Goal: Task Accomplishment & Management: Manage account settings

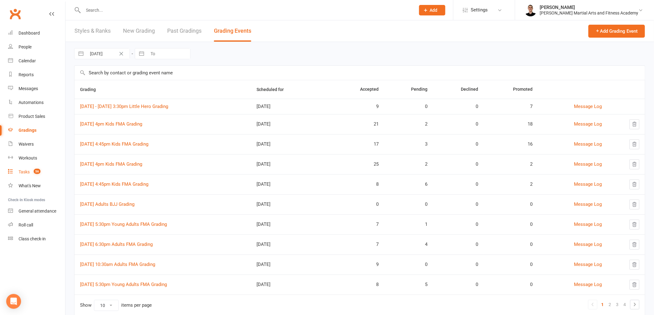
click at [29, 172] on div "Tasks" at bounding box center [24, 172] width 11 height 5
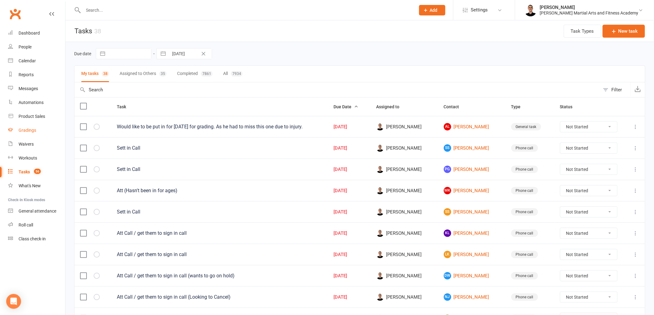
click at [32, 128] on div "Gradings" at bounding box center [28, 130] width 18 height 5
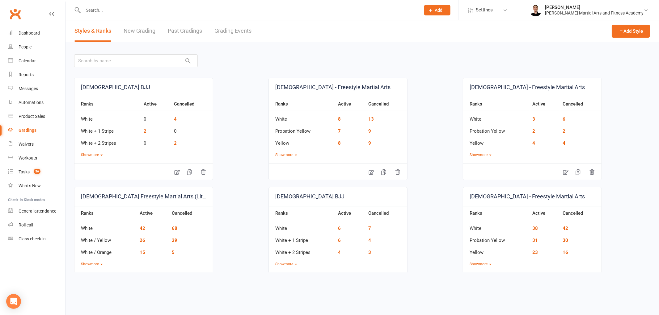
click at [235, 30] on link "Grading Events" at bounding box center [232, 30] width 37 height 21
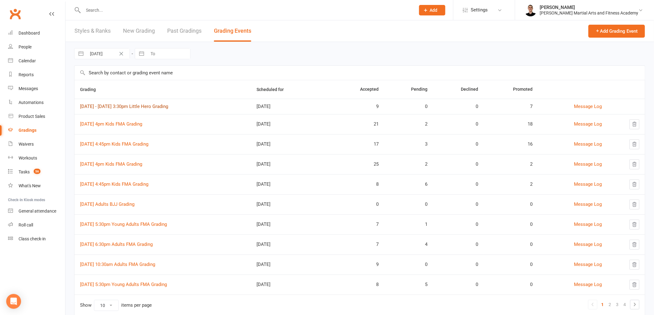
click at [162, 105] on link "[DATE] - [DATE] 3:30pm Little Hero Grading" at bounding box center [124, 107] width 88 height 6
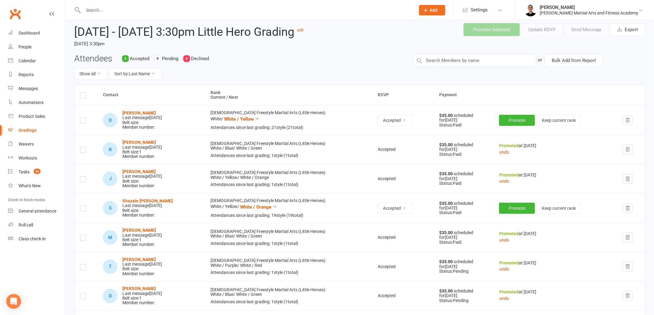
scroll to position [34, 0]
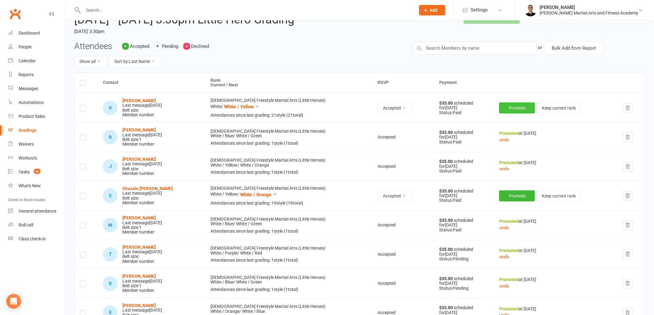
click at [503, 114] on button "Promote" at bounding box center [517, 108] width 36 height 11
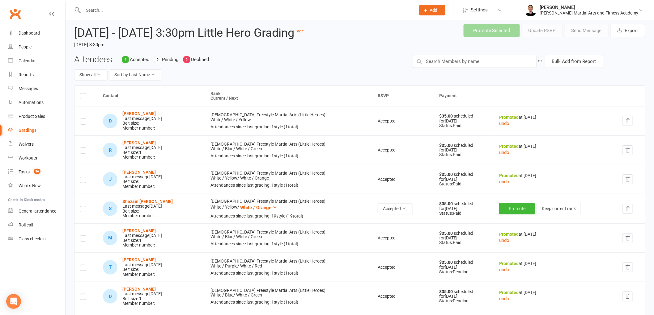
scroll to position [0, 0]
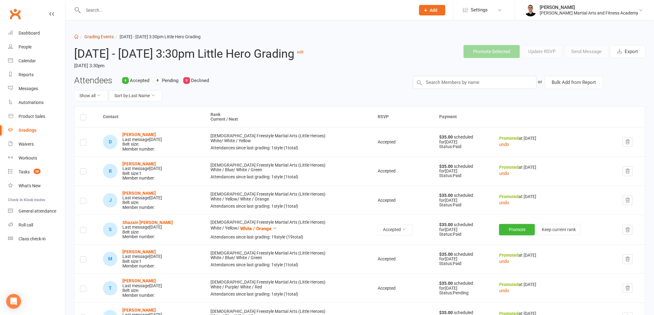
click at [107, 37] on link "Grading Events" at bounding box center [98, 36] width 29 height 5
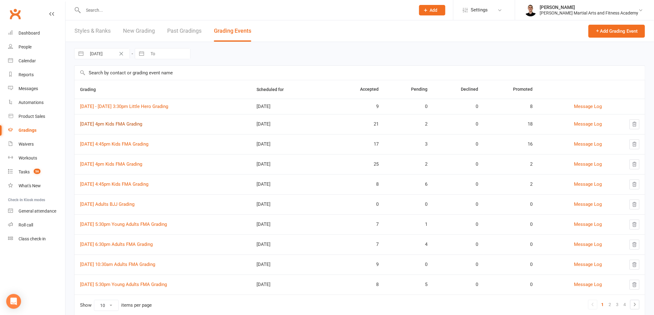
click at [134, 123] on link "[DATE] 4pm Kids FMA Grading" at bounding box center [111, 124] width 62 height 6
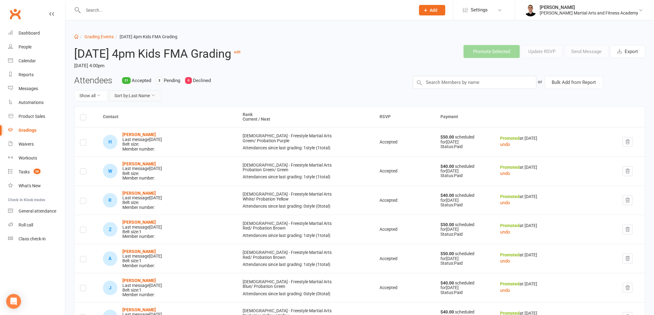
click at [133, 99] on button "Sort by: Last Name" at bounding box center [135, 96] width 53 height 11
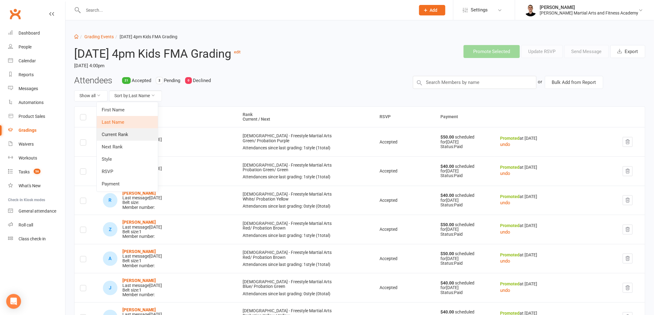
click at [129, 136] on link "Current Rank" at bounding box center [127, 135] width 61 height 12
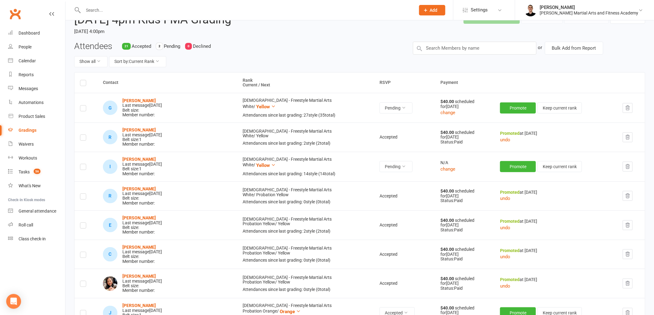
scroll to position [69, 0]
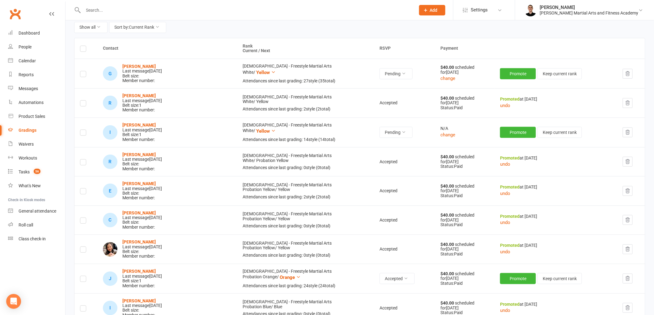
drag, startPoint x: 627, startPoint y: 72, endPoint x: 357, endPoint y: 25, distance: 273.5
click at [627, 72] on icon "button" at bounding box center [628, 74] width 6 height 6
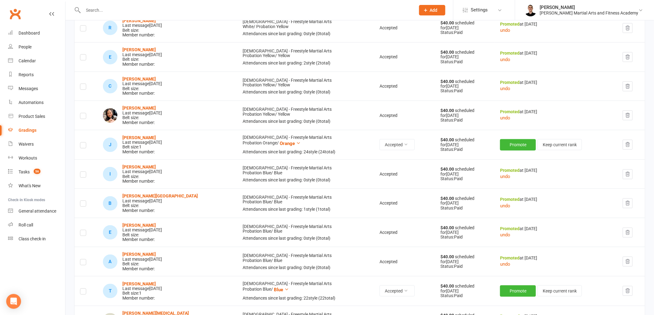
scroll to position [171, 0]
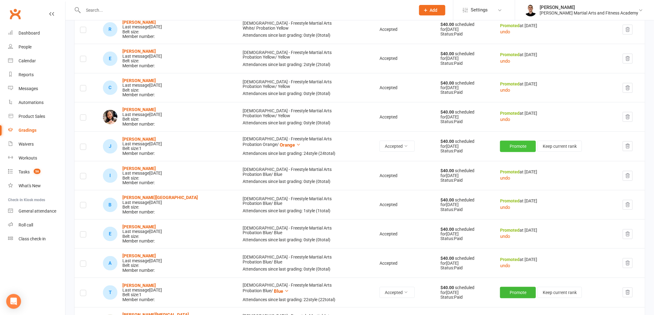
click at [505, 146] on button "Promote" at bounding box center [518, 146] width 36 height 11
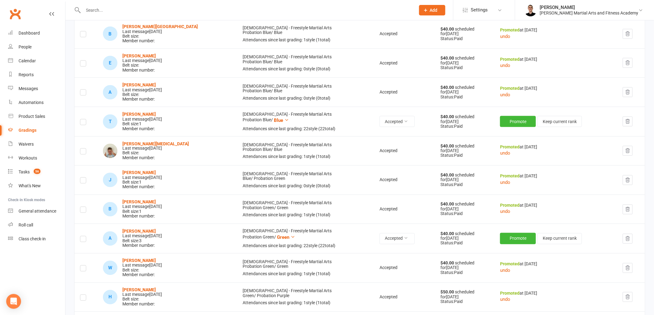
scroll to position [343, 0]
click at [500, 116] on button "Promote" at bounding box center [518, 120] width 36 height 11
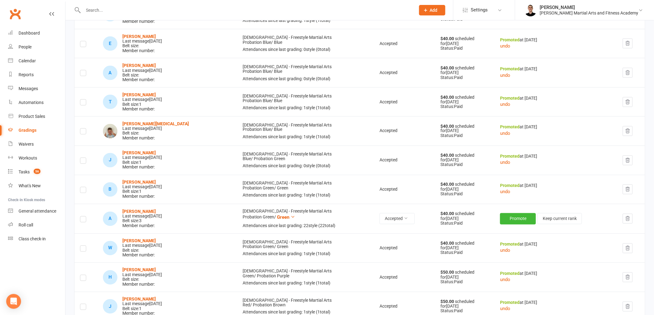
scroll to position [412, 0]
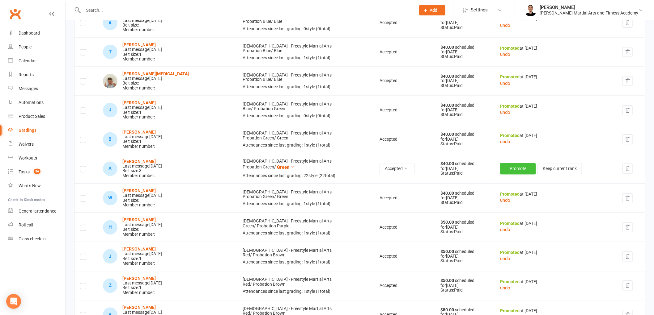
click at [500, 169] on button "Promote" at bounding box center [518, 168] width 36 height 11
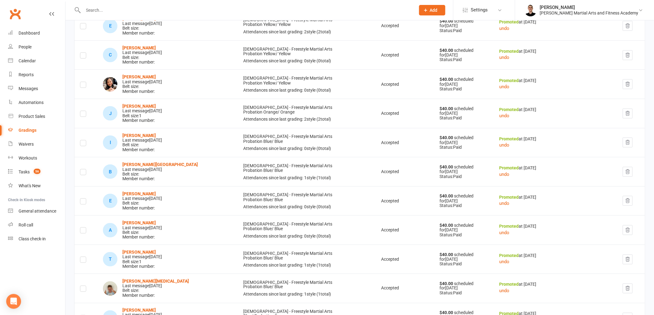
scroll to position [0, 0]
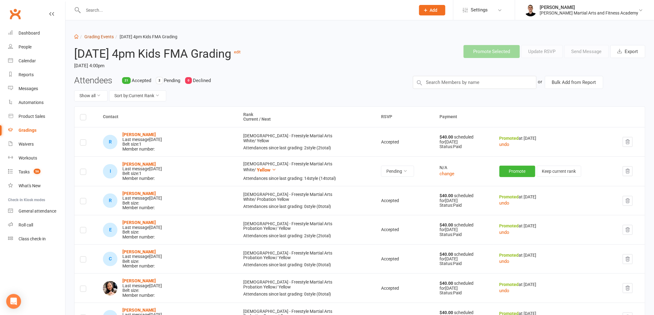
click at [108, 36] on link "Grading Events" at bounding box center [98, 36] width 29 height 5
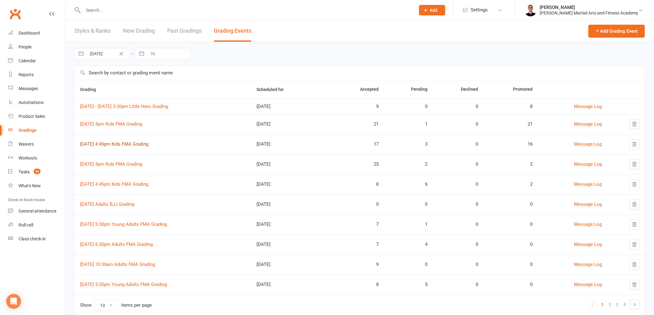
click at [131, 142] on link "[DATE] 4:45pm Kids FMA Grading" at bounding box center [114, 144] width 68 height 6
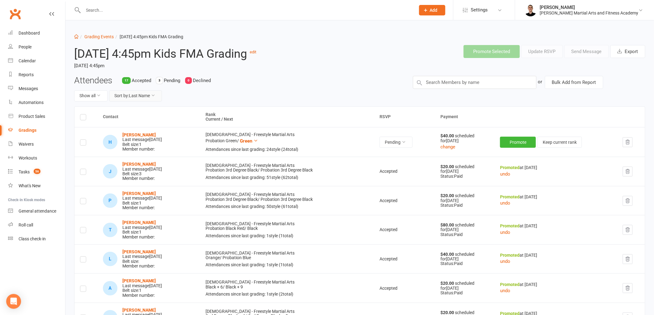
click at [144, 94] on button "Sort by: Last Name" at bounding box center [135, 96] width 53 height 11
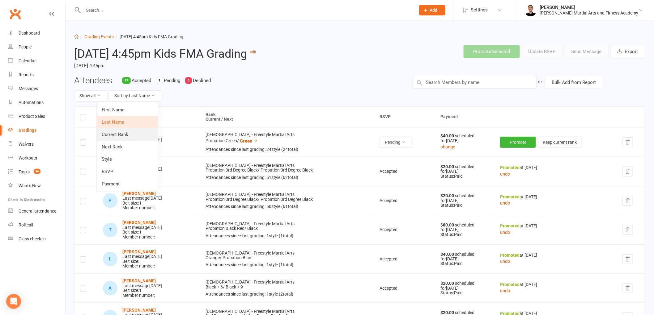
click at [127, 133] on link "Current Rank" at bounding box center [127, 135] width 61 height 12
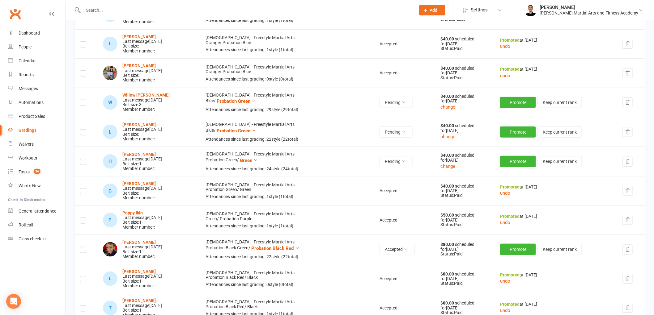
scroll to position [171, 0]
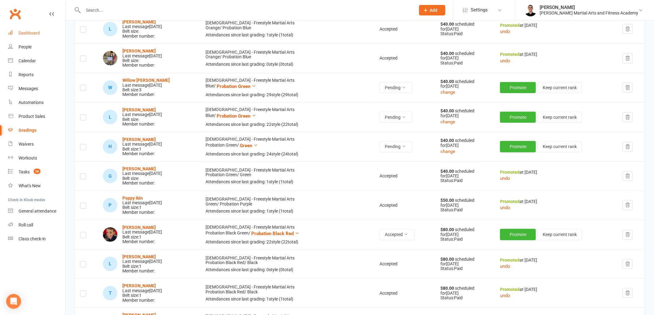
click at [33, 31] on div "Dashboard" at bounding box center [29, 33] width 21 height 5
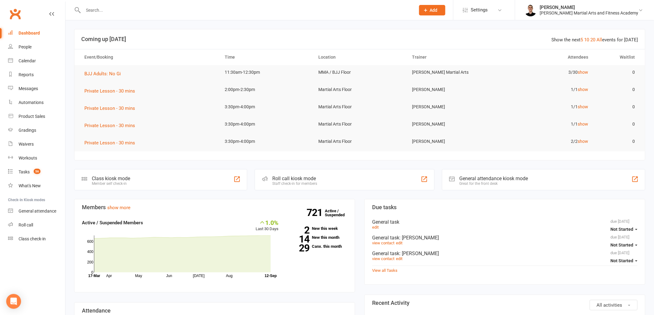
click at [160, 11] on input "text" at bounding box center [246, 10] width 330 height 9
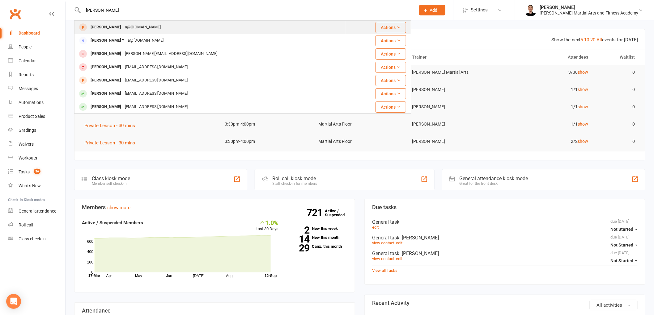
type input "jonathan"
click at [123, 27] on div "Jonathan Sainsbury" at bounding box center [106, 27] width 34 height 9
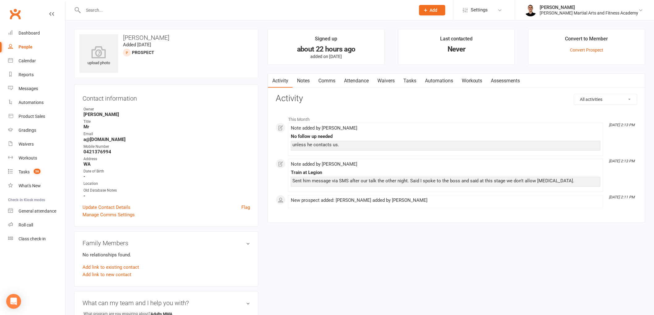
click at [301, 81] on link "Notes" at bounding box center [303, 81] width 21 height 14
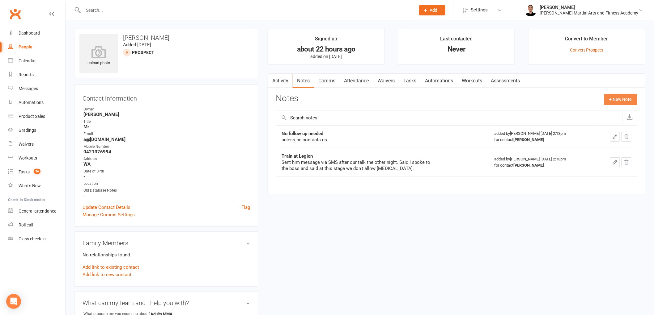
click at [621, 98] on button "+ New Note" at bounding box center [620, 99] width 33 height 11
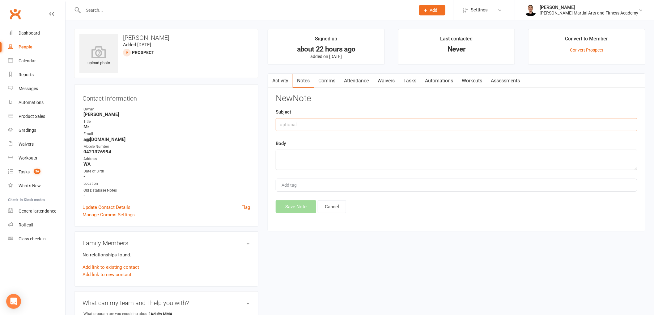
click at [321, 123] on input "text" at bounding box center [456, 124] width 361 height 13
type input "SMS'd"
click at [376, 160] on textarea at bounding box center [456, 160] width 361 height 20
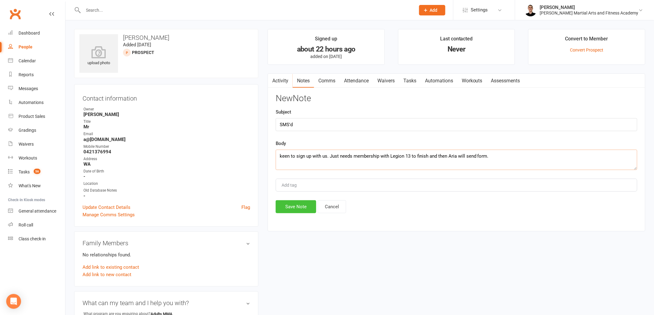
type textarea "keen to sign up with us. Just needs membership with Legion 13 to finish and the…"
click at [287, 201] on button "Save Note" at bounding box center [296, 206] width 40 height 13
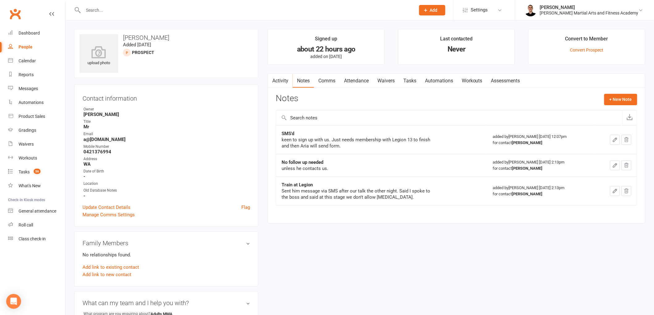
click at [416, 78] on link "Tasks" at bounding box center [410, 81] width 22 height 14
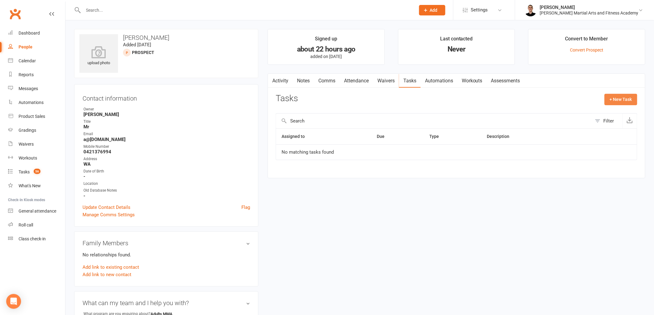
click at [633, 97] on button "+ New Task" at bounding box center [620, 99] width 33 height 11
select select "47660"
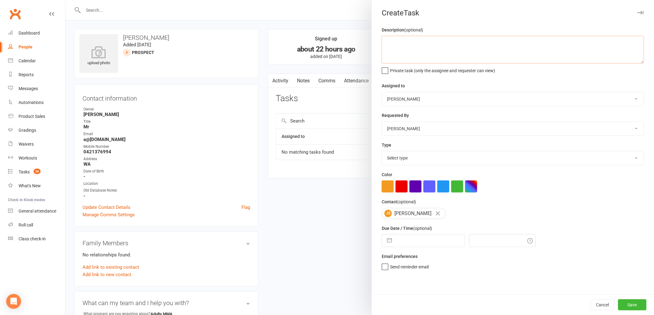
click at [430, 50] on textarea at bounding box center [513, 50] width 262 height 28
click at [478, 47] on textarea "Send enrolment for MMA unlimited" at bounding box center [513, 50] width 262 height 28
type textarea "Send enrolment for MMA unlimited"
click at [406, 159] on select "Select type E-mail General task Meeting Phone call Sett in calls Add new task t…" at bounding box center [513, 158] width 262 height 14
select select "25276"
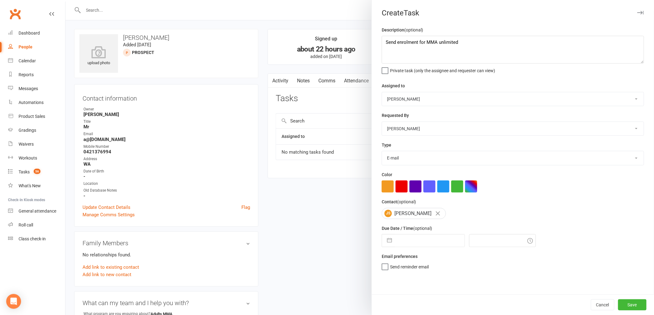
click at [382, 152] on select "Select type E-mail General task Meeting Phone call Sett in calls Add new task t…" at bounding box center [513, 158] width 262 height 14
click at [412, 97] on select "Stephen Erceg Robert Wilsnach Kiam Padamsey Matthew Erceg Leo Gomes Jai Christo…" at bounding box center [513, 99] width 262 height 14
select select "50751"
click at [382, 92] on select "Stephen Erceg Robert Wilsnach Kiam Padamsey Matthew Erceg Leo Gomes Jai Christo…" at bounding box center [513, 99] width 262 height 14
select select "7"
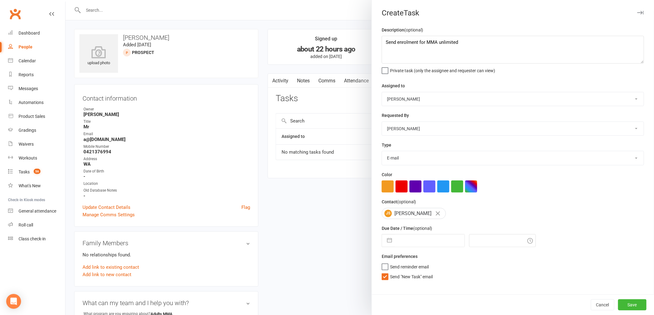
select select "2025"
select select "8"
select select "2025"
select select "9"
select select "2025"
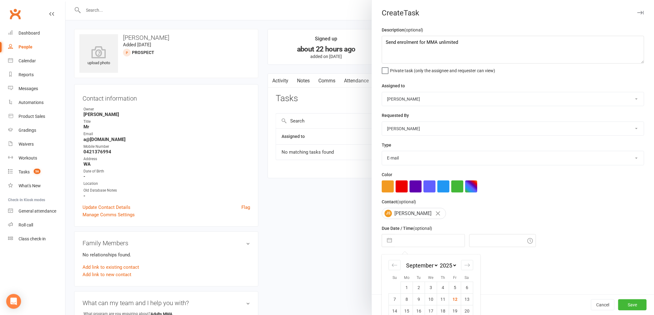
click at [411, 241] on input "text" at bounding box center [430, 241] width 70 height 12
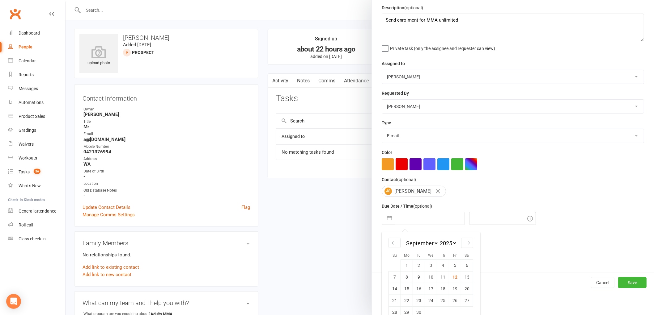
scroll to position [33, 0]
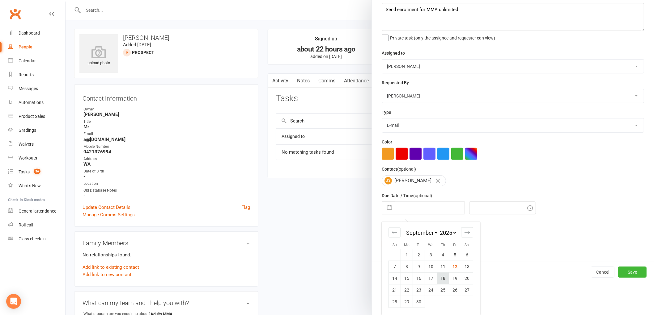
click at [438, 278] on td "18" at bounding box center [443, 279] width 12 height 12
type input "18 Sep 2025"
type input "12:15pm"
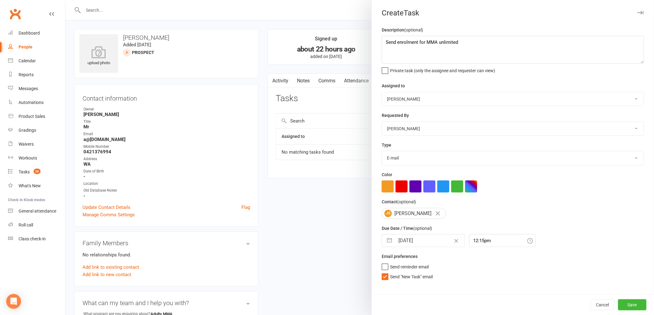
click at [410, 278] on span "Send "New Task" email" at bounding box center [411, 275] width 43 height 7
click at [410, 272] on input "Send "New Task" email" at bounding box center [407, 272] width 51 height 0
click at [624, 302] on button "Save" at bounding box center [632, 305] width 28 height 11
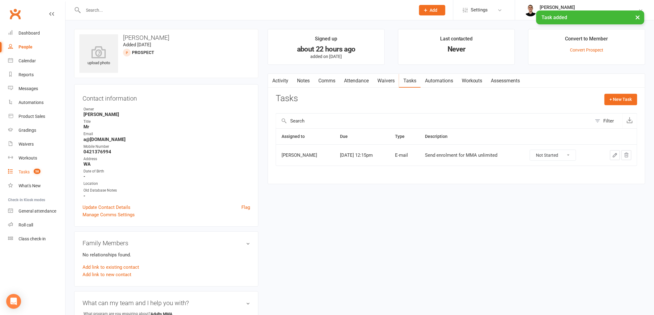
click at [29, 171] on div "Tasks" at bounding box center [24, 172] width 11 height 5
click at [27, 127] on link "Gradings" at bounding box center [36, 131] width 57 height 14
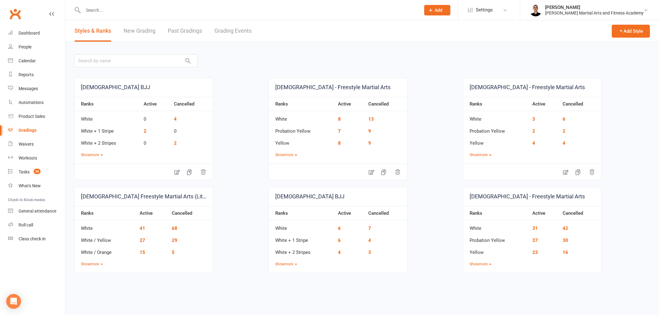
click at [236, 29] on link "Grading Events" at bounding box center [232, 30] width 37 height 21
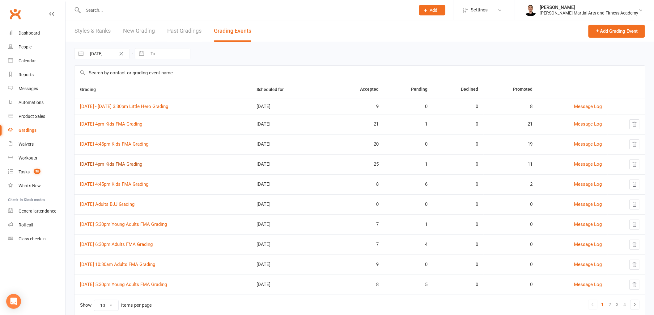
click at [123, 164] on link "[DATE] 4pm Kids FMA Grading" at bounding box center [111, 165] width 62 height 6
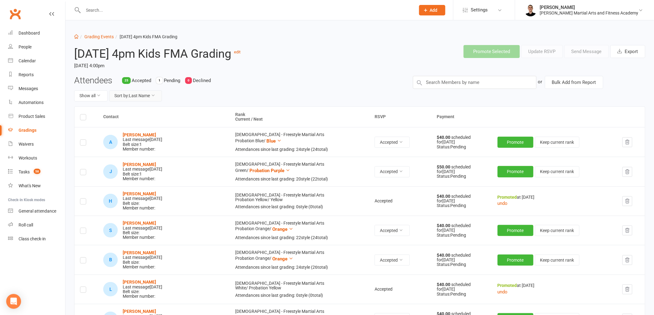
drag, startPoint x: 150, startPoint y: 91, endPoint x: 148, endPoint y: 101, distance: 10.1
click at [150, 93] on button "Sort by: Last Name" at bounding box center [135, 96] width 53 height 11
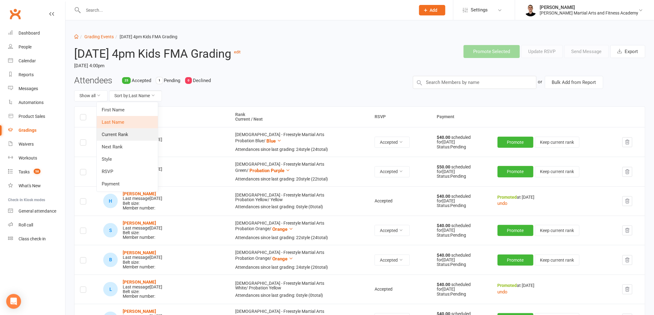
click at [134, 133] on link "Current Rank" at bounding box center [127, 135] width 61 height 12
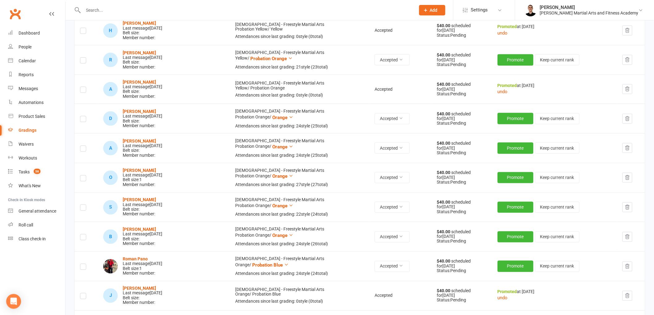
scroll to position [309, 0]
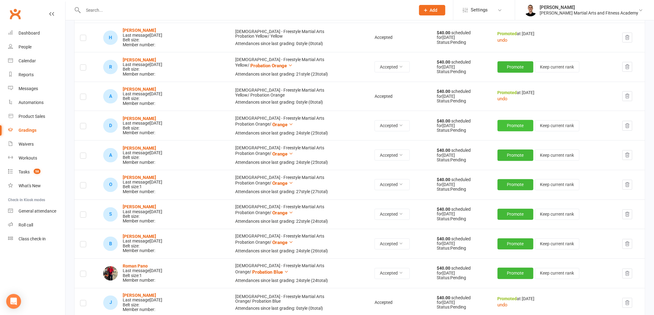
click at [498, 130] on button "Promote" at bounding box center [515, 125] width 36 height 11
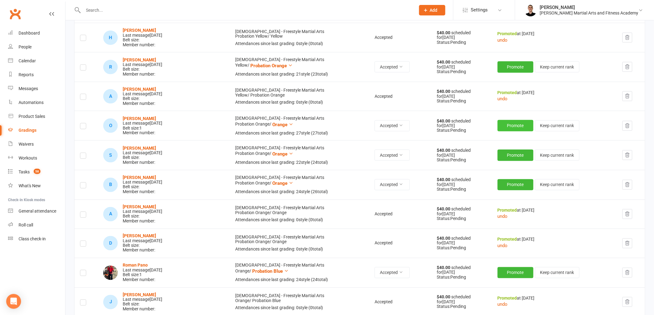
drag, startPoint x: 498, startPoint y: 130, endPoint x: 502, endPoint y: 131, distance: 4.7
click at [502, 131] on button "Promote" at bounding box center [515, 125] width 36 height 11
click at [501, 127] on button "Promote" at bounding box center [515, 125] width 36 height 11
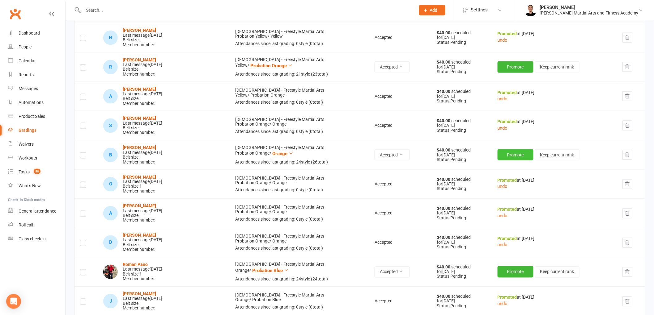
click at [501, 158] on button "Promote" at bounding box center [515, 155] width 36 height 11
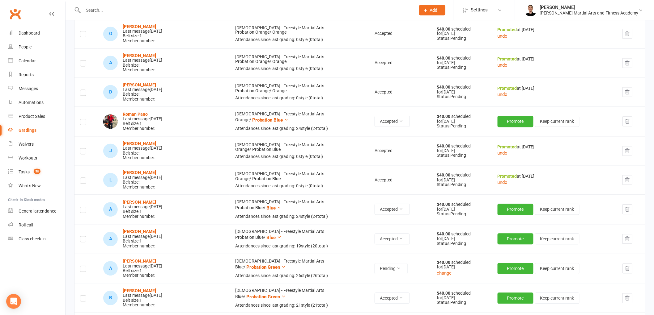
scroll to position [480, 0]
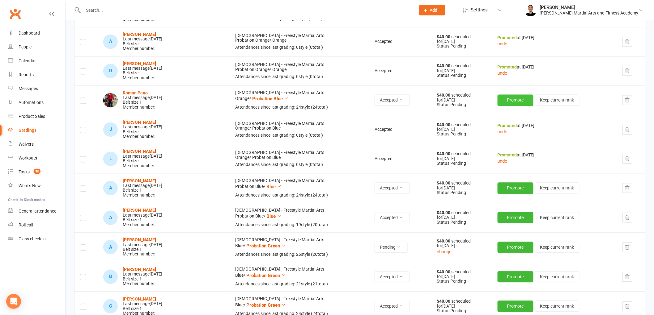
click at [507, 97] on button "Promote" at bounding box center [515, 100] width 36 height 11
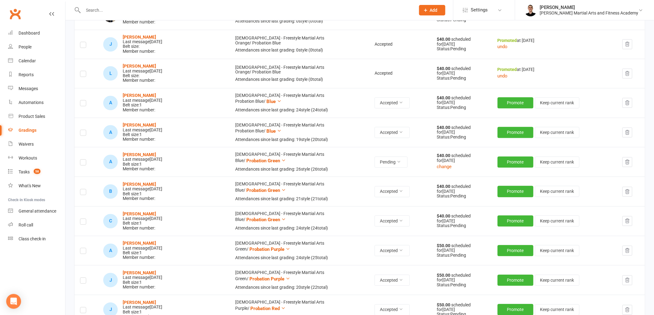
scroll to position [583, 0]
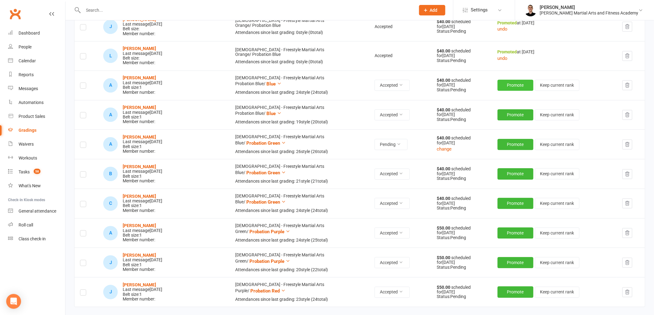
click at [505, 85] on button "Promote" at bounding box center [515, 85] width 36 height 11
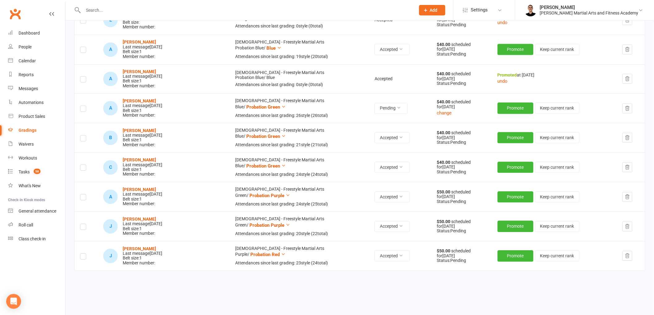
scroll to position [632, 0]
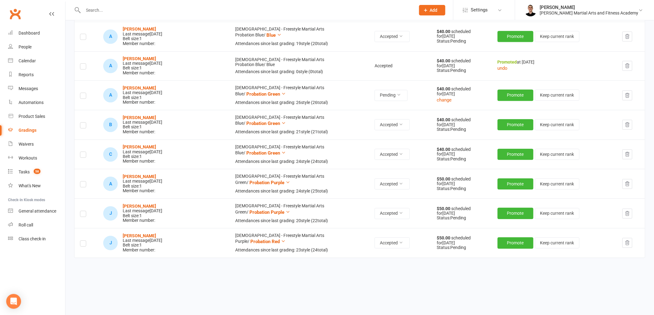
click at [626, 93] on icon "button" at bounding box center [627, 96] width 6 height 6
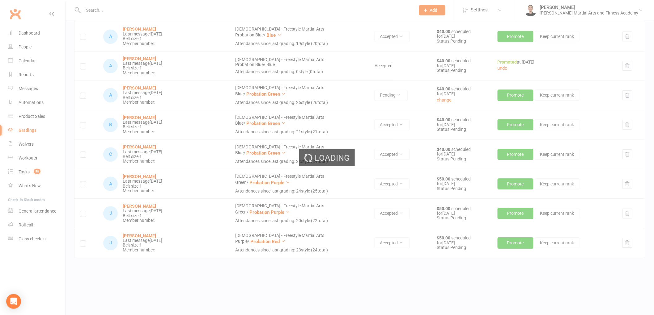
scroll to position [603, 0]
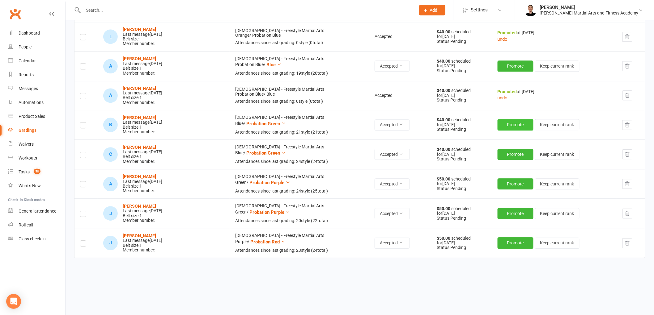
click at [502, 124] on button "Promote" at bounding box center [515, 124] width 36 height 11
click at [506, 155] on button "Promote" at bounding box center [515, 154] width 36 height 11
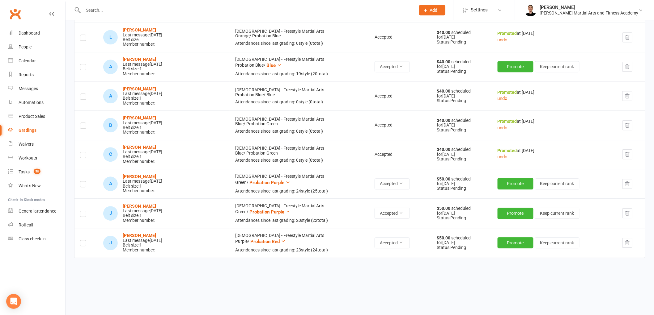
scroll to position [602, 0]
click at [506, 186] on button "Promote" at bounding box center [515, 183] width 36 height 11
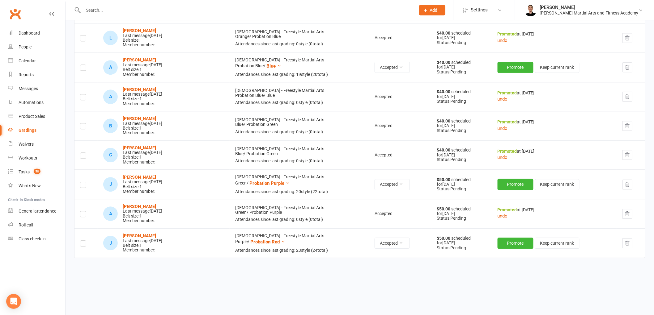
scroll to position [601, 0]
click at [500, 185] on button "Promote" at bounding box center [515, 184] width 36 height 11
click at [504, 244] on button "Promote" at bounding box center [515, 243] width 36 height 11
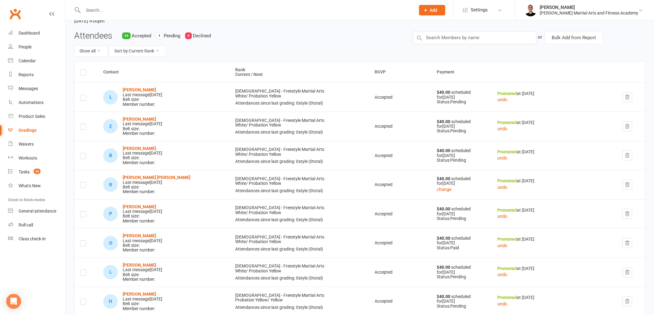
scroll to position [0, 0]
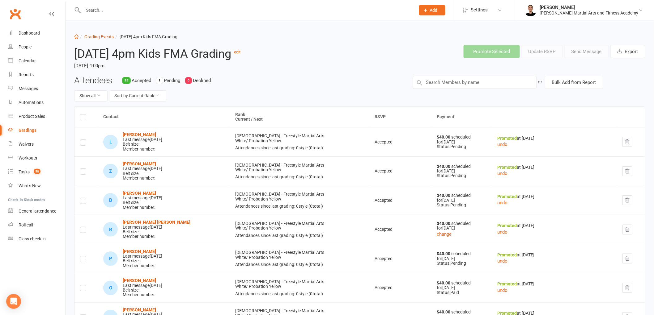
click at [103, 37] on link "Grading Events" at bounding box center [98, 36] width 29 height 5
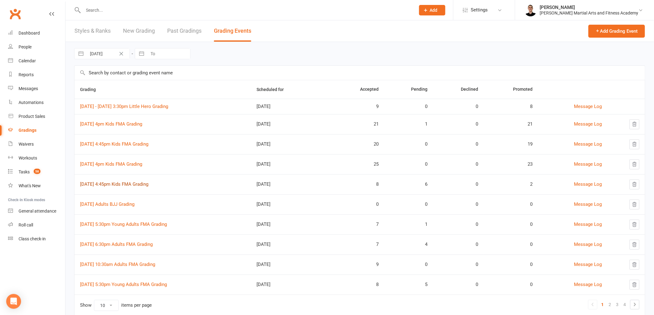
click at [140, 185] on link "[DATE] 4:45pm Kids FMA Grading" at bounding box center [114, 185] width 68 height 6
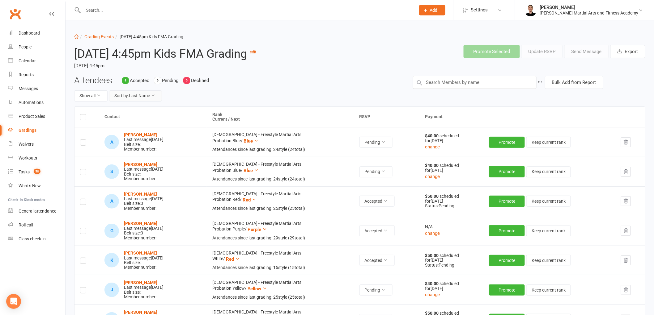
click at [144, 99] on button "Sort by: Last Name" at bounding box center [135, 96] width 53 height 11
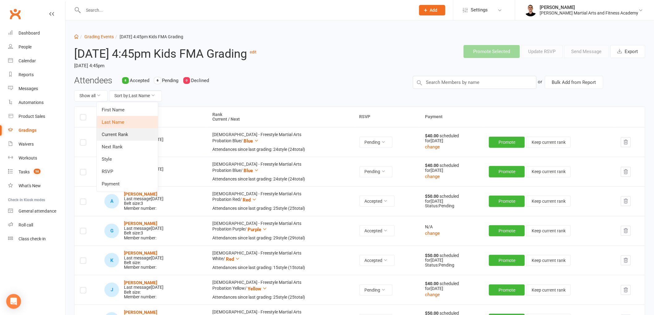
click at [139, 134] on link "Current Rank" at bounding box center [127, 135] width 61 height 12
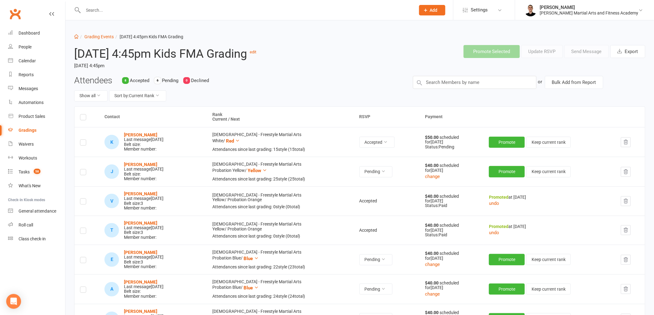
click at [629, 174] on button "button" at bounding box center [626, 172] width 10 height 10
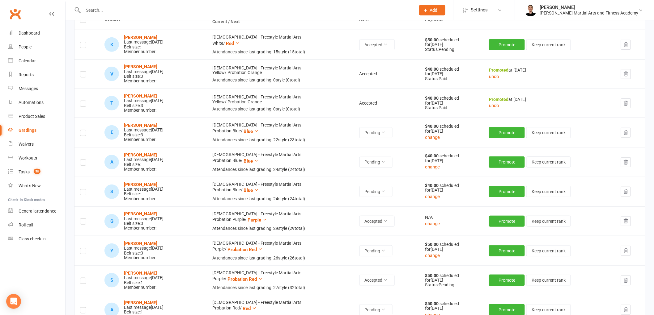
scroll to position [103, 0]
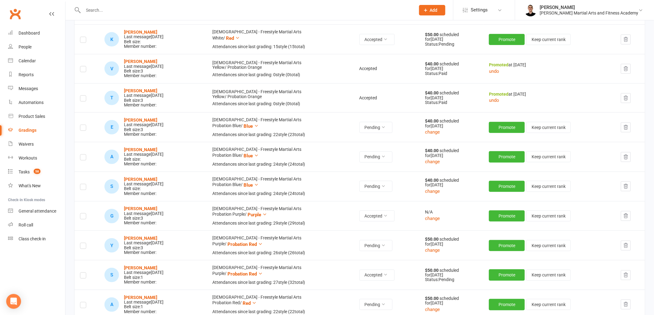
click at [629, 129] on button "button" at bounding box center [626, 128] width 10 height 10
click at [509, 124] on button "Promote" at bounding box center [507, 127] width 36 height 11
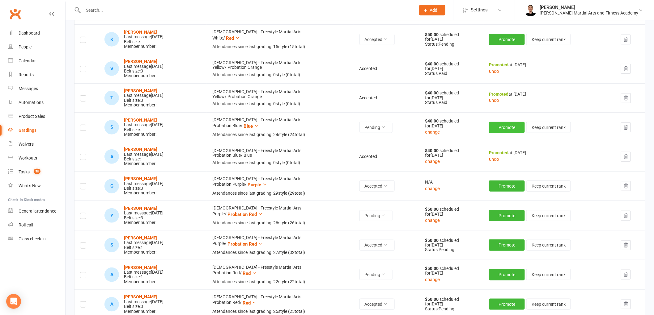
click at [502, 125] on button "Promote" at bounding box center [507, 127] width 36 height 11
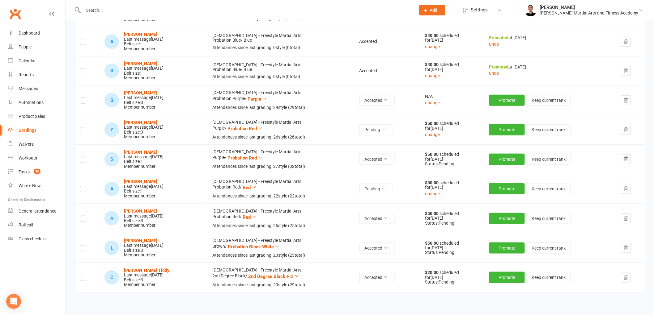
scroll to position [206, 0]
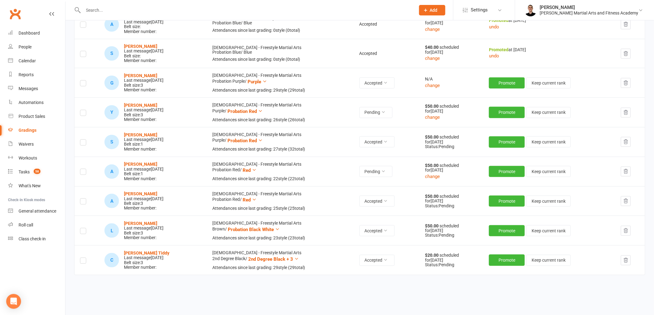
click at [622, 109] on button "button" at bounding box center [626, 113] width 10 height 10
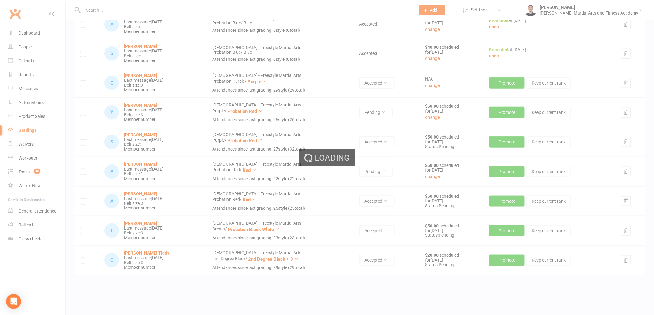
scroll to position [193, 0]
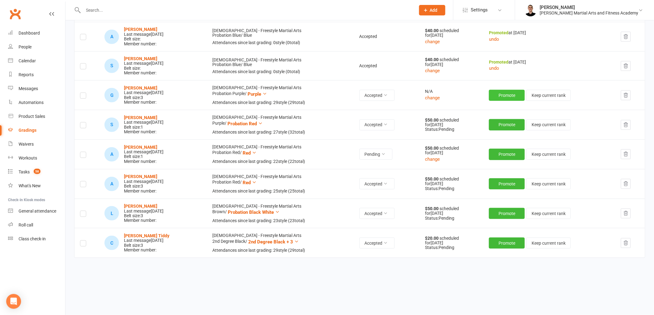
click at [502, 98] on button "Promote" at bounding box center [507, 95] width 36 height 11
click at [510, 123] on button "Promote" at bounding box center [507, 124] width 36 height 11
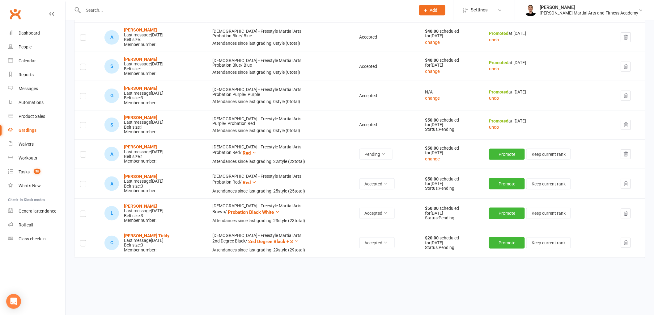
scroll to position [193, 0]
click at [626, 155] on icon "button" at bounding box center [626, 154] width 4 height 4
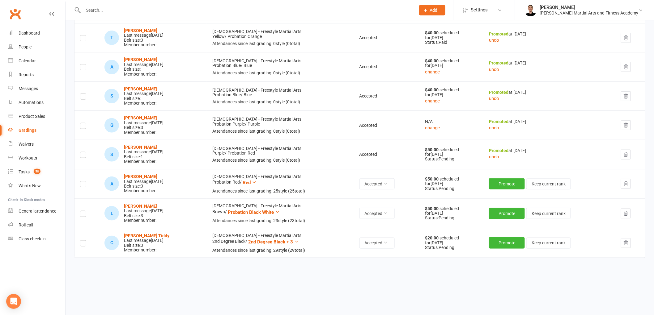
scroll to position [163, 0]
click at [504, 242] on button "Promote" at bounding box center [507, 243] width 36 height 11
click at [508, 184] on button "Promote" at bounding box center [507, 184] width 36 height 11
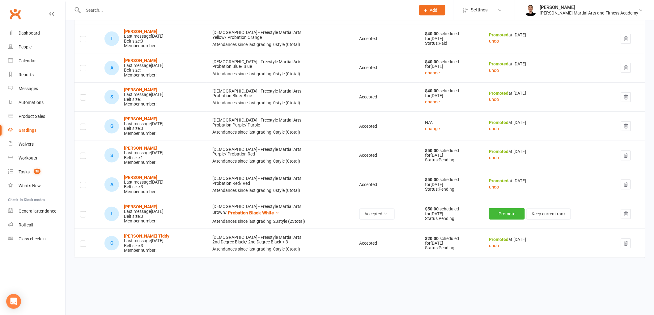
scroll to position [0, 0]
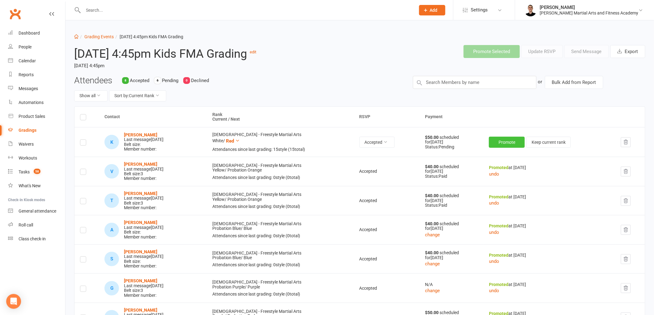
click at [513, 144] on button "Promote" at bounding box center [507, 142] width 36 height 11
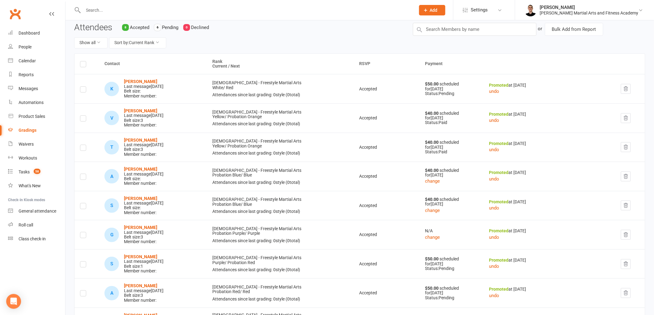
scroll to position [162, 0]
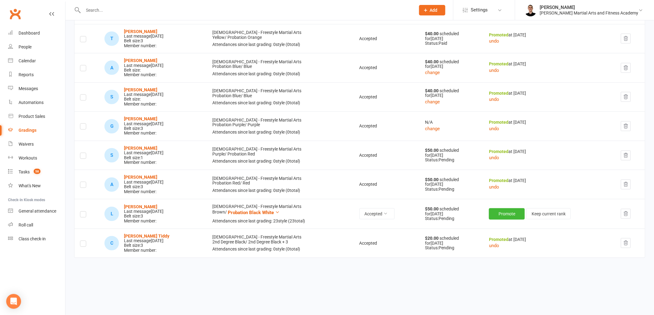
click at [353, 290] on div "Contact Rank Current / Next RSVP Payment K Kaine Edward Last message Sep 01, 20…" at bounding box center [359, 121] width 571 height 353
click at [508, 216] on button "Promote" at bounding box center [507, 214] width 36 height 11
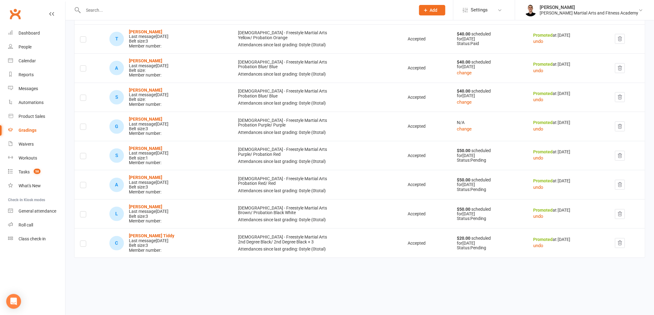
scroll to position [0, 0]
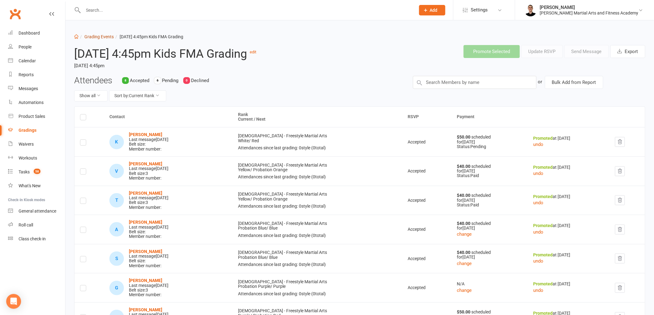
click at [103, 37] on link "Grading Events" at bounding box center [98, 36] width 29 height 5
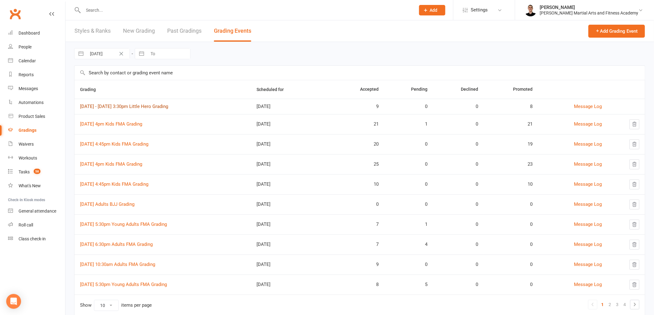
click at [168, 106] on link "[DATE] - [DATE] 3:30pm Little Hero Grading" at bounding box center [124, 107] width 88 height 6
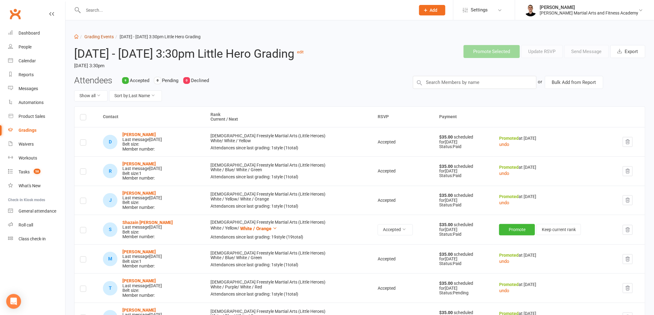
click at [103, 37] on link "Grading Events" at bounding box center [98, 36] width 29 height 5
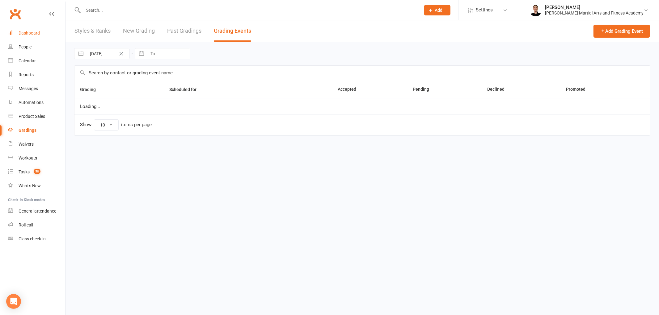
click at [42, 33] on link "Dashboard" at bounding box center [36, 33] width 57 height 14
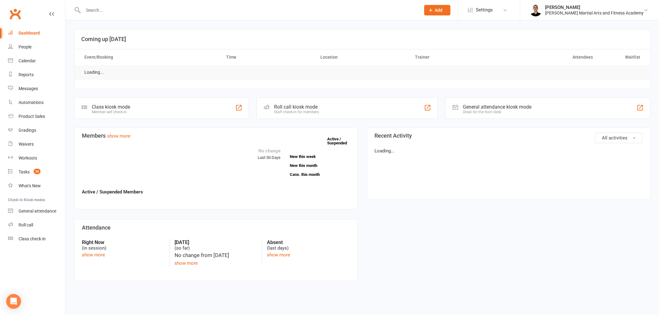
click at [112, 8] on input "text" at bounding box center [248, 10] width 335 height 9
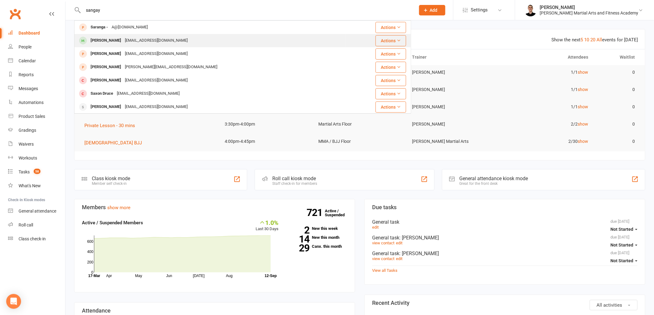
type input "sangay"
click at [121, 35] on div "Sangay Jamtsho kumarlaabar80@gmail.com" at bounding box center [210, 40] width 270 height 13
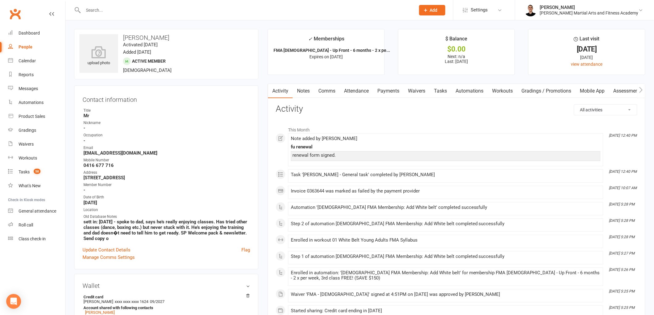
click at [444, 88] on link "Tasks" at bounding box center [440, 91] width 22 height 14
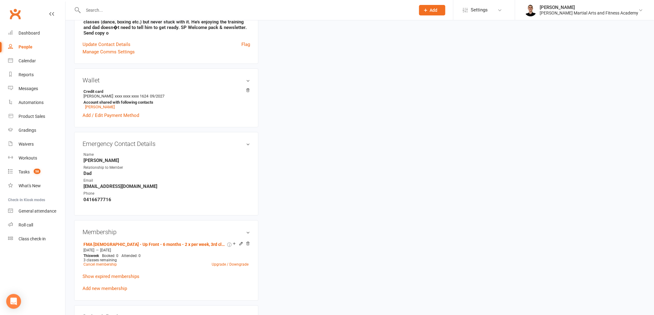
scroll to position [343, 0]
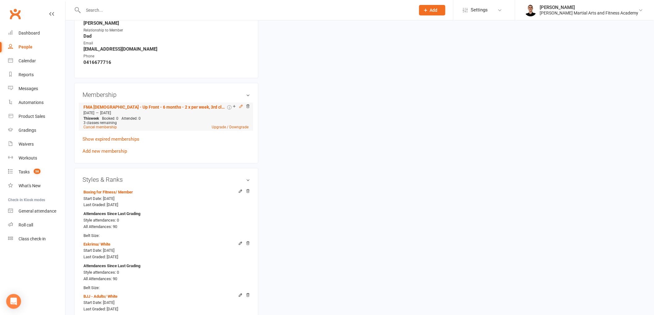
click at [240, 106] on icon at bounding box center [240, 106] width 3 height 3
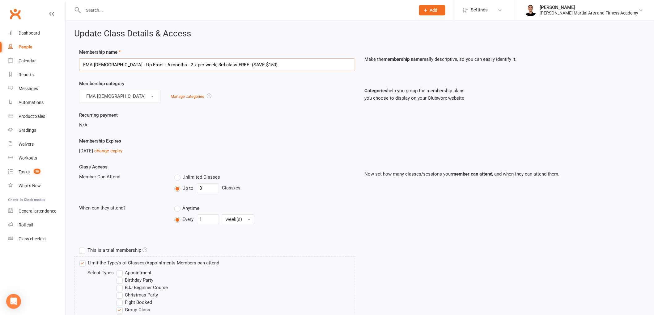
drag, startPoint x: 111, startPoint y: 64, endPoint x: 74, endPoint y: 70, distance: 36.9
click at [74, 70] on div "Membership name FMA 14-17yo - Up Front - 6 months - 2 x per week, 3rd class FRE…" at bounding box center [216, 60] width 285 height 23
type input "MMA Adults - Up Front - 6 months - 2 x per week, 3rd class FREE! (SAVE $150)"
click at [118, 98] on button "FMA 14-17yo" at bounding box center [120, 96] width 82 height 13
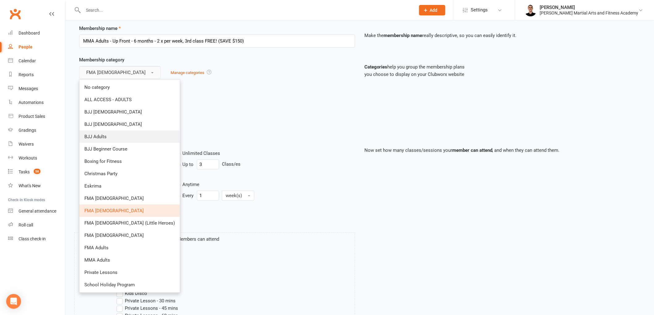
scroll to position [34, 0]
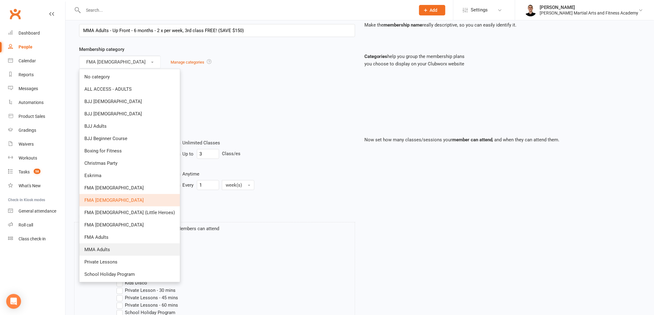
click at [108, 245] on link "MMA Adults" at bounding box center [129, 250] width 100 height 12
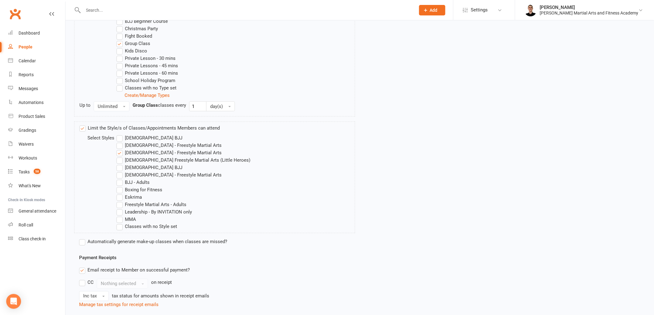
scroll to position [274, 0]
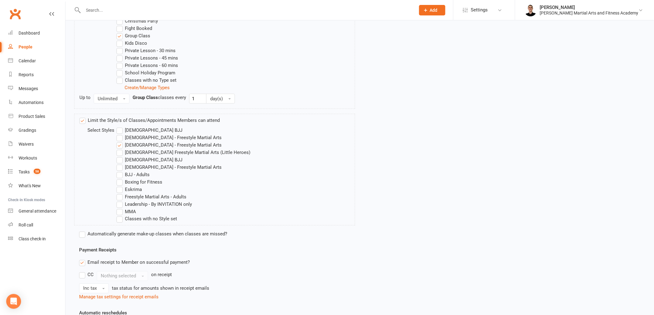
click at [121, 144] on label "[DEMOGRAPHIC_DATA] - Freestyle Martial Arts" at bounding box center [168, 144] width 105 height 7
click at [120, 141] on input "[DEMOGRAPHIC_DATA] - Freestyle Martial Arts" at bounding box center [118, 141] width 4 height 0
click at [120, 213] on label "MMA" at bounding box center [125, 211] width 19 height 7
click at [120, 208] on input "MMA" at bounding box center [118, 208] width 4 height 0
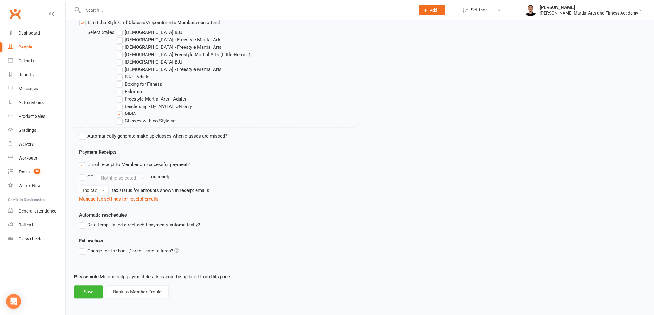
scroll to position [373, 0]
click at [96, 290] on button "Save" at bounding box center [88, 291] width 29 height 13
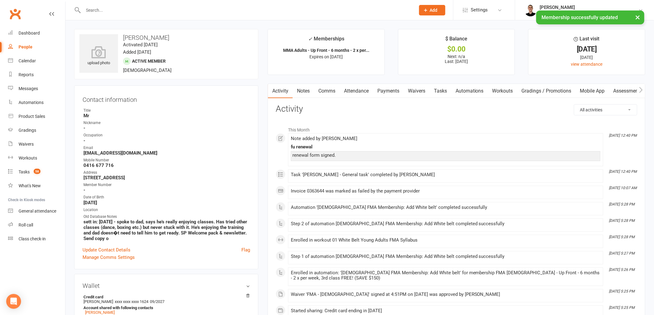
click at [442, 89] on link "Tasks" at bounding box center [440, 91] width 22 height 14
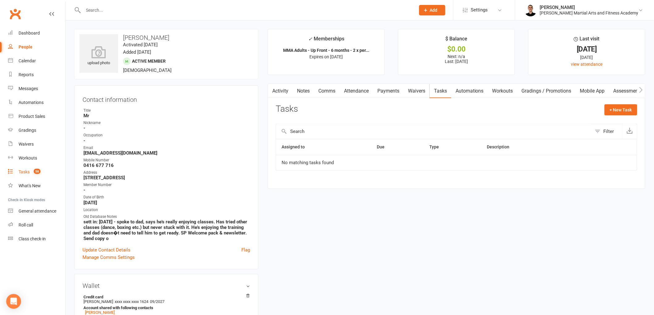
click at [28, 171] on div "Tasks" at bounding box center [24, 172] width 11 height 5
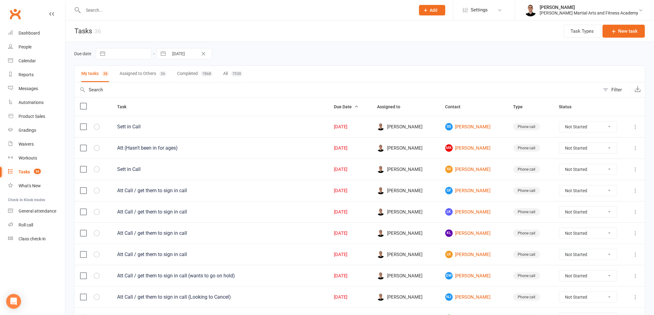
click at [391, 56] on div "Due date Navigate forward to interact with the calendar and select a date. Pres…" at bounding box center [359, 53] width 571 height 11
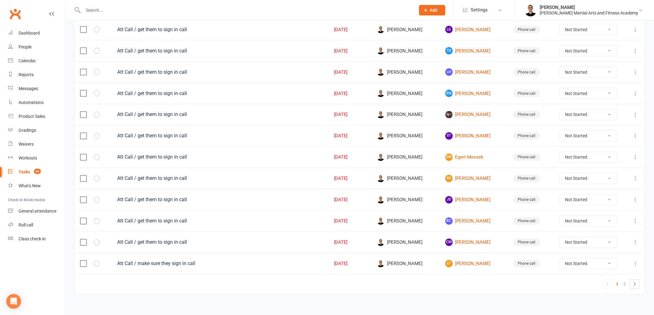
scroll to position [383, 0]
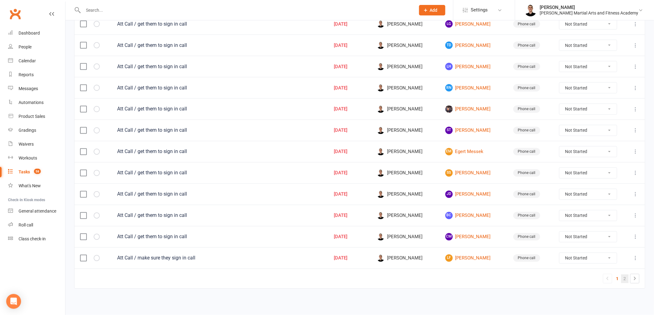
click at [623, 279] on link "2" at bounding box center [624, 279] width 7 height 9
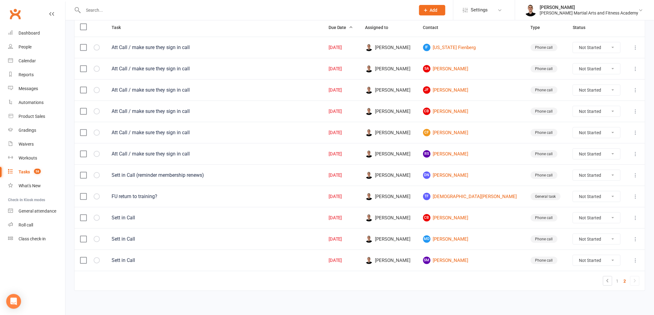
scroll to position [83, 0]
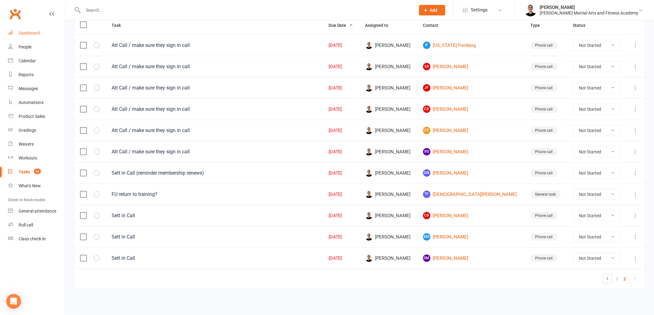
click at [32, 32] on div "Dashboard" at bounding box center [29, 33] width 21 height 5
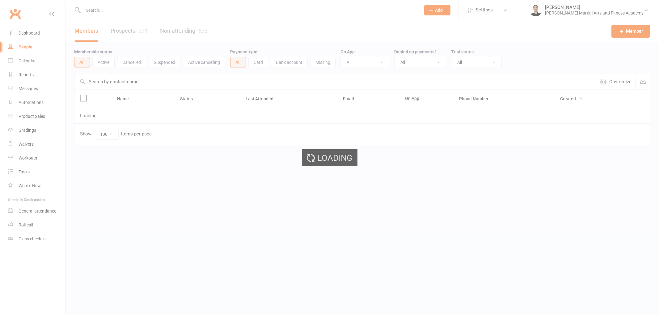
select select "100"
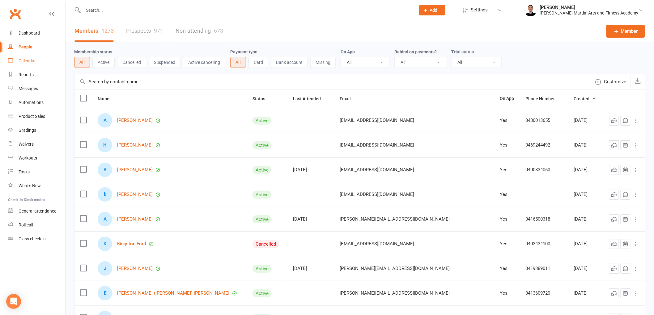
click at [27, 60] on div "Calendar" at bounding box center [27, 60] width 17 height 5
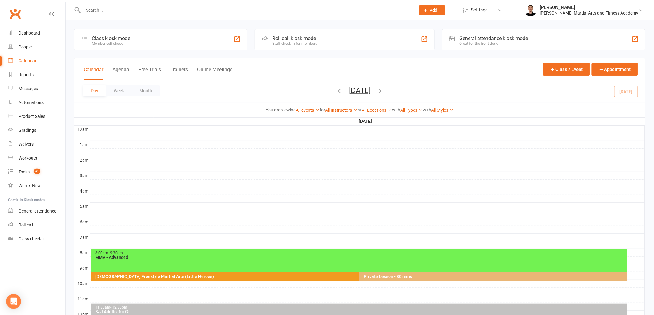
click at [383, 90] on icon "button" at bounding box center [380, 90] width 7 height 7
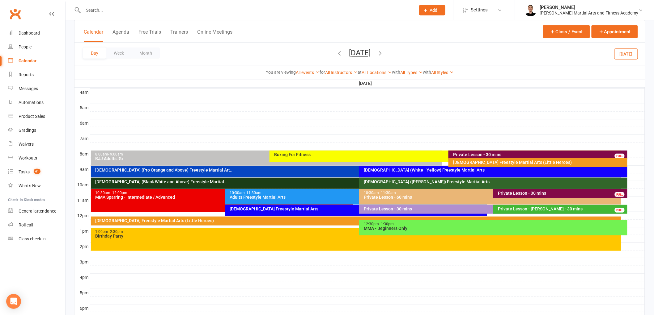
scroll to position [103, 0]
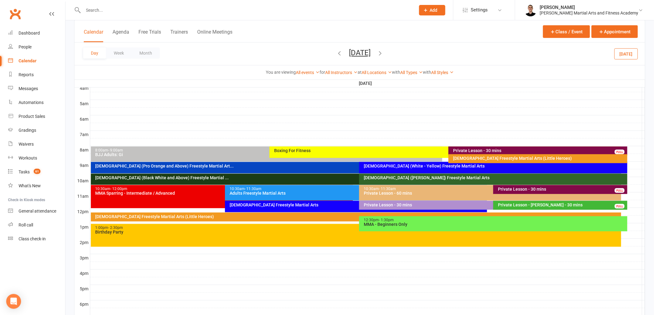
click at [467, 156] on div "[DEMOGRAPHIC_DATA] Freestyle Martial Arts (Little Heroes)" at bounding box center [539, 158] width 173 height 4
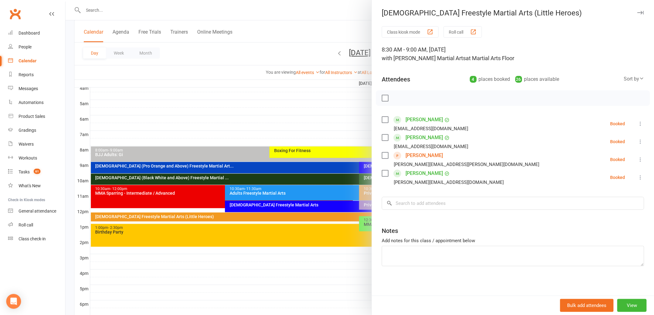
click at [637, 160] on icon at bounding box center [640, 160] width 6 height 6
click at [593, 188] on link "Remove" at bounding box center [612, 184] width 61 height 12
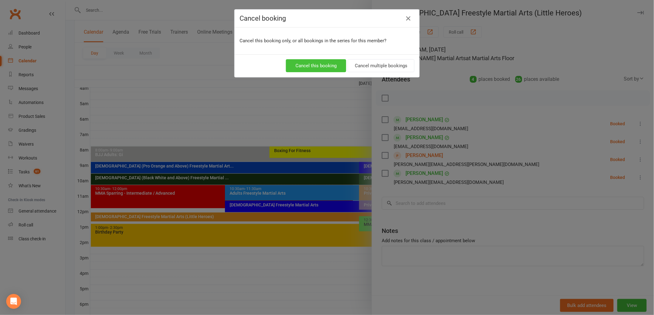
click at [311, 66] on button "Cancel this booking" at bounding box center [316, 65] width 60 height 13
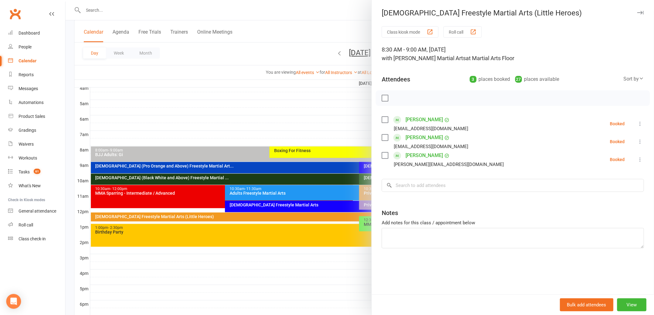
click at [305, 171] on div at bounding box center [359, 157] width 588 height 315
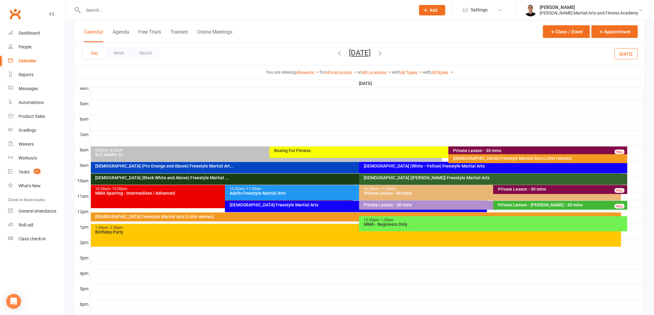
click at [365, 57] on span "[DATE] [DATE] Sun Mon Tue Wed Thu Fri Sat 31 01 02 03 04 05 06 07 08 09 10 11 1…" at bounding box center [360, 54] width 34 height 11
click at [364, 51] on button "[DATE]" at bounding box center [360, 53] width 22 height 9
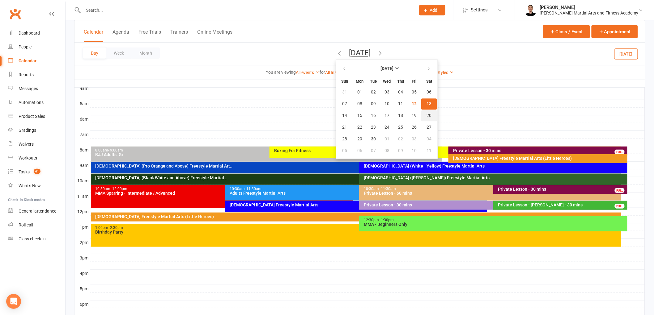
click at [427, 113] on span "20" at bounding box center [429, 115] width 5 height 5
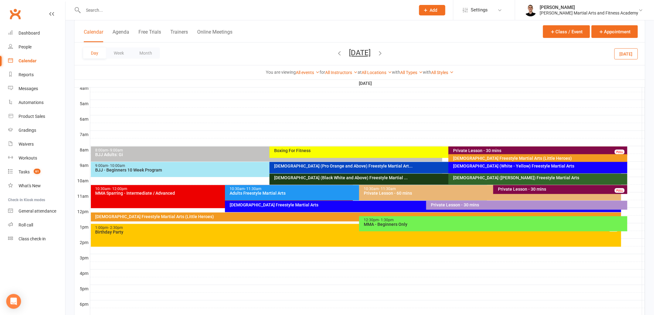
click at [497, 159] on div "[DEMOGRAPHIC_DATA] Freestyle Martial Arts (Little Heroes)" at bounding box center [539, 158] width 173 height 4
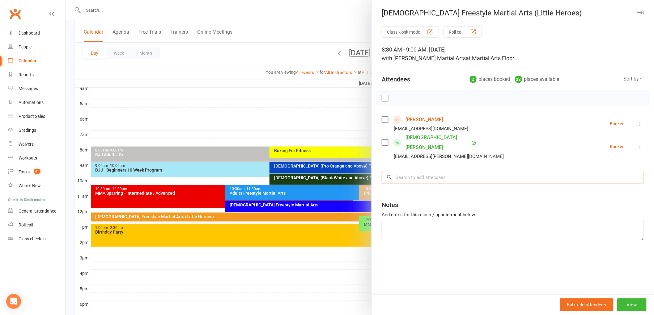
click at [445, 171] on input "search" at bounding box center [513, 177] width 262 height 13
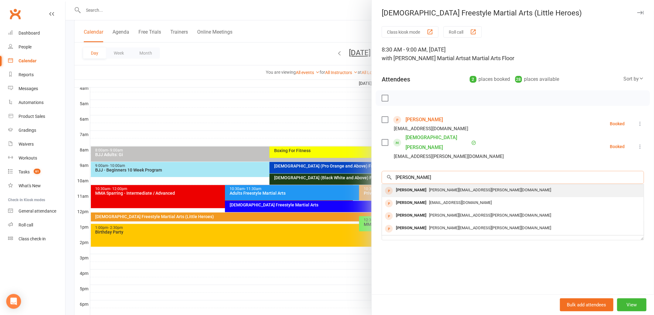
type input "[PERSON_NAME]"
click at [443, 188] on span "[PERSON_NAME][EMAIL_ADDRESS][PERSON_NAME][DOMAIN_NAME]" at bounding box center [490, 190] width 122 height 5
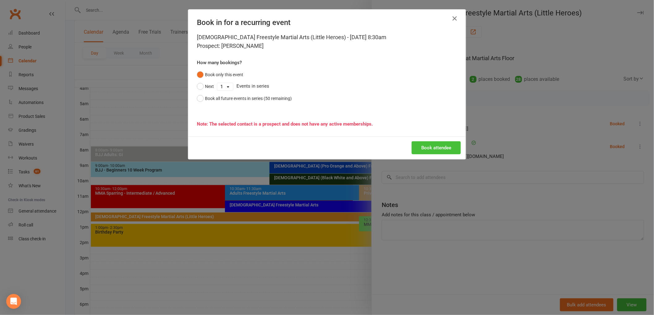
click at [445, 142] on button "Book attendee" at bounding box center [435, 147] width 49 height 13
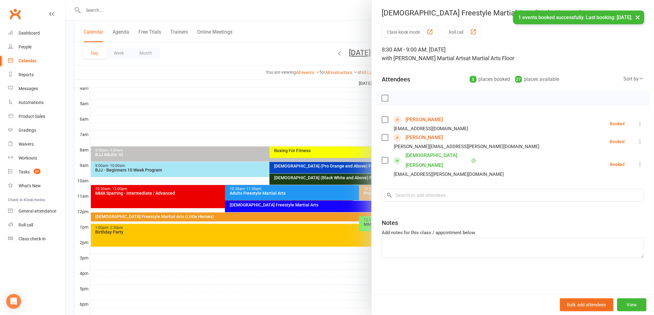
click at [419, 139] on link "[PERSON_NAME]" at bounding box center [423, 138] width 37 height 10
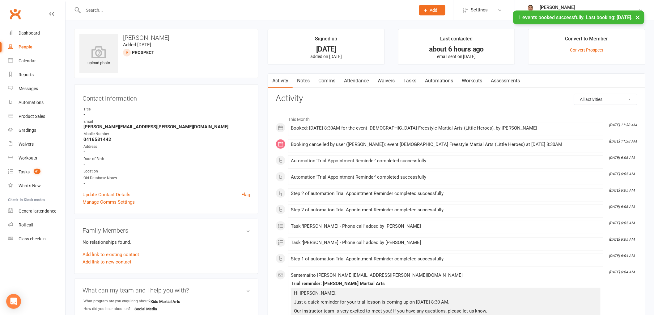
click at [301, 75] on link "Notes" at bounding box center [303, 81] width 21 height 14
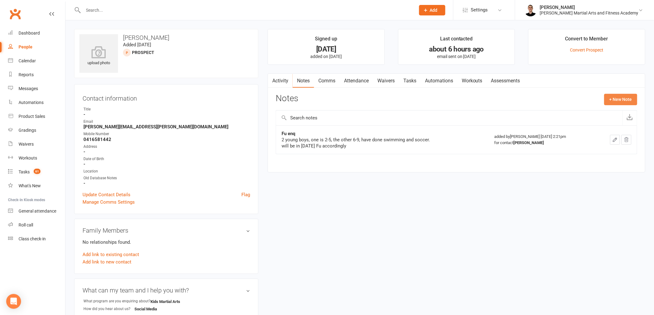
click at [611, 100] on button "+ New Note" at bounding box center [620, 99] width 33 height 11
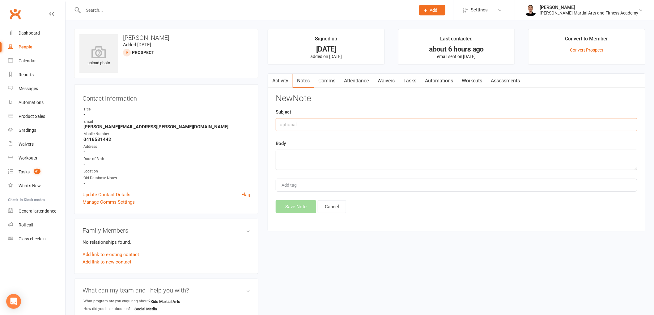
click at [362, 120] on input "text" at bounding box center [456, 124] width 361 height 13
type input "Boys names"
click at [348, 169] on textarea at bounding box center [456, 160] width 361 height 20
type textarea "[DEMOGRAPHIC_DATA] and [PERSON_NAME]"
click at [297, 205] on button "Save Note" at bounding box center [296, 206] width 40 height 13
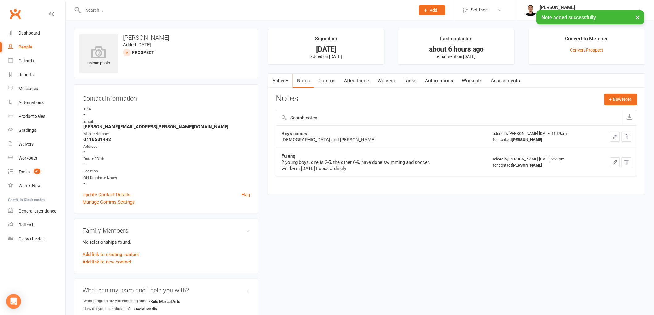
click at [410, 84] on link "Tasks" at bounding box center [410, 81] width 22 height 14
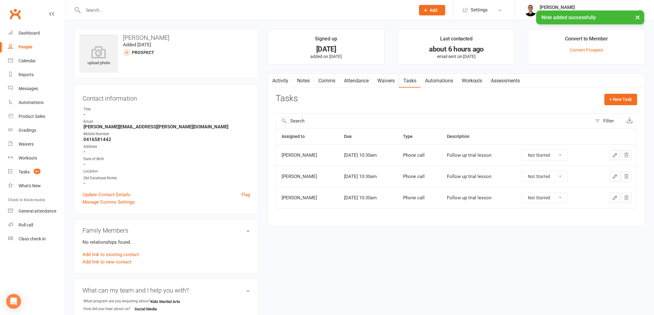
click at [536, 151] on select "Not Started In Progress Waiting Complete" at bounding box center [545, 155] width 46 height 11
click at [524, 150] on select "Not Started In Progress Waiting Complete" at bounding box center [545, 155] width 46 height 11
select select "unstarted"
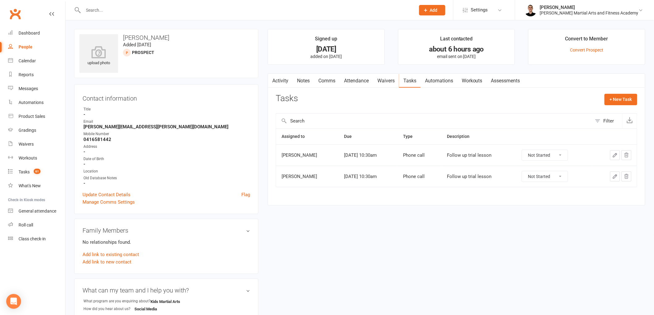
click at [532, 154] on select "Not Started In Progress Waiting Complete" at bounding box center [545, 155] width 46 height 11
click at [524, 150] on select "Not Started In Progress Waiting Complete" at bounding box center [545, 155] width 46 height 11
select select "unstarted"
click at [614, 155] on icon "button" at bounding box center [615, 156] width 6 height 6
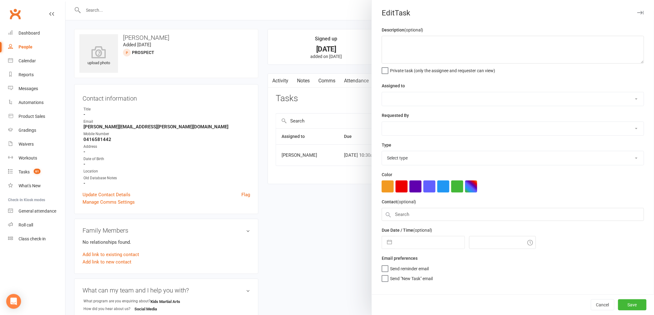
type textarea "Follow up trial lesson"
select select "50751"
type input "[DATE]"
type input "10:30am"
select select "25277"
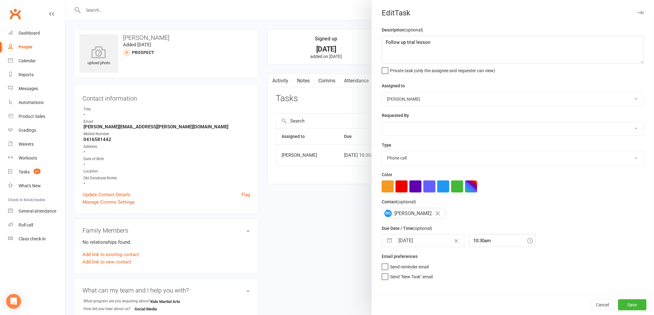
click at [412, 242] on input "[DATE]" at bounding box center [430, 241] width 70 height 12
select select "7"
select select "2025"
select select "8"
select select "2025"
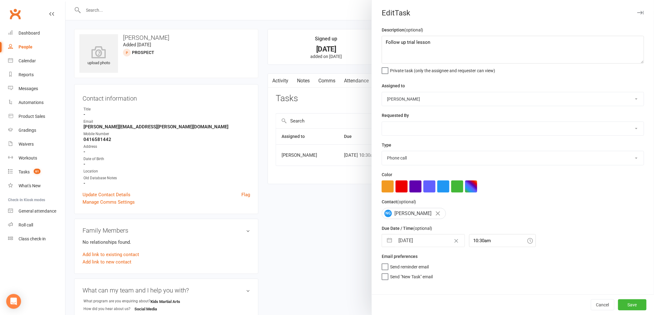
select select "9"
select select "2025"
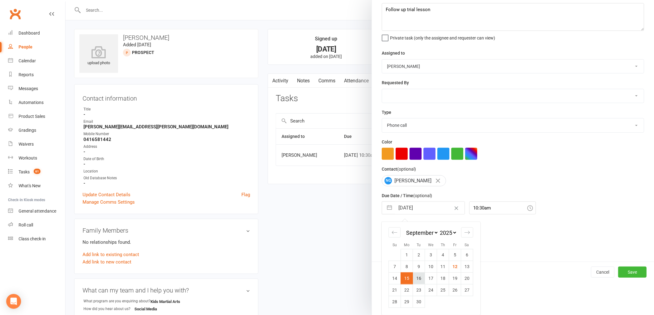
click at [416, 278] on td "16" at bounding box center [419, 279] width 12 height 12
type input "[DATE]"
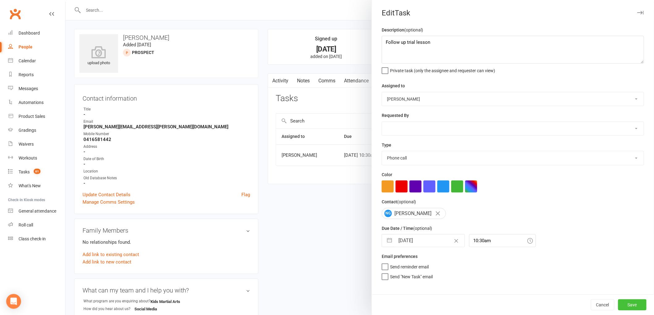
click at [627, 302] on button "Save" at bounding box center [632, 305] width 28 height 11
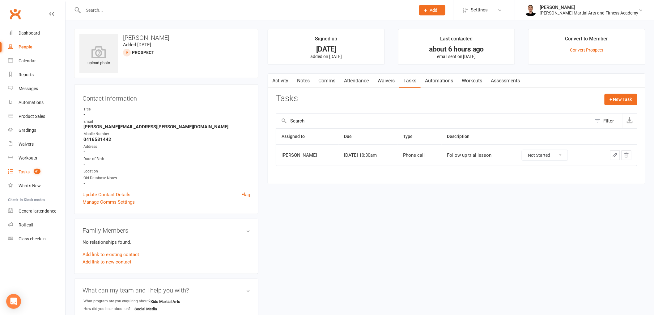
click at [30, 174] on link "Tasks 61" at bounding box center [36, 172] width 57 height 14
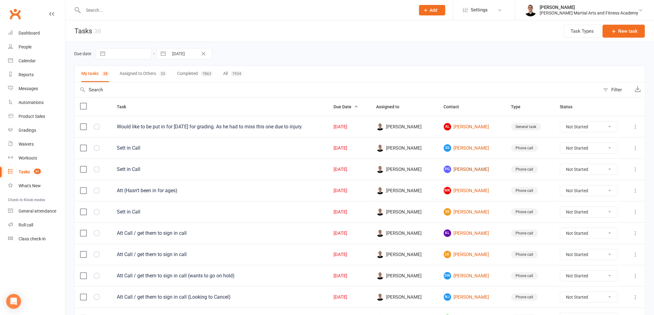
click at [469, 170] on link "PG [PERSON_NAME]" at bounding box center [472, 169] width 56 height 7
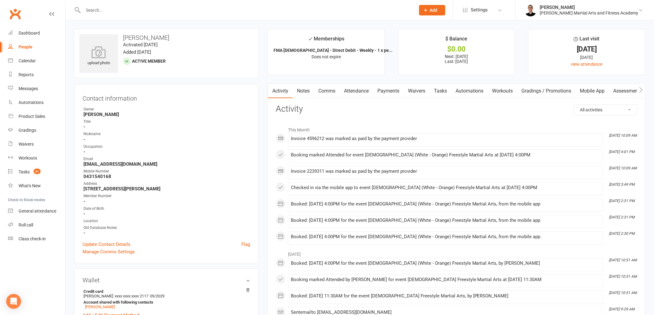
click at [443, 87] on link "Tasks" at bounding box center [440, 91] width 22 height 14
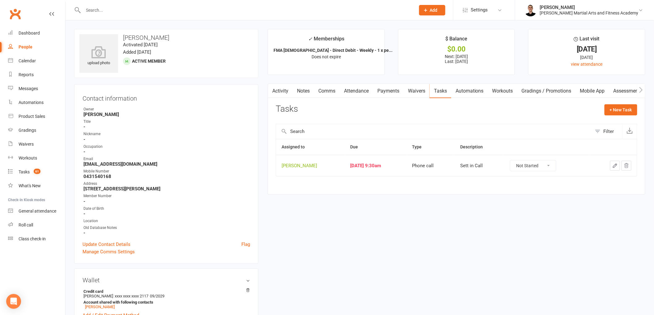
click at [615, 166] on icon "button" at bounding box center [615, 166] width 6 height 6
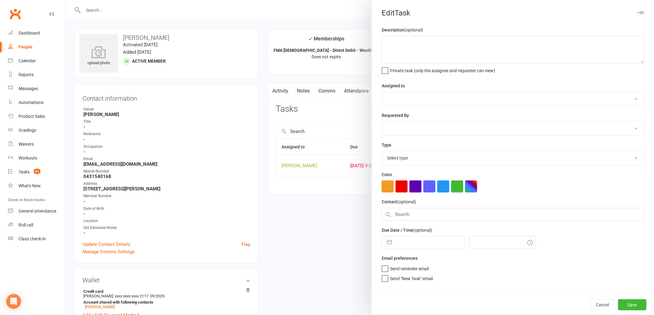
type textarea "Sett in Call"
select select "47660"
type input "[DATE]"
type input "9:30am"
select select "25277"
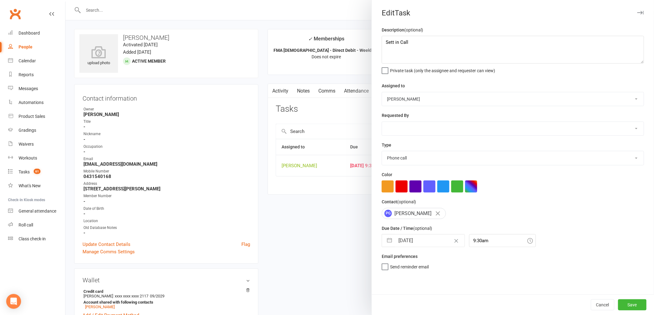
click at [411, 242] on input "[DATE]" at bounding box center [430, 241] width 70 height 12
select select "7"
select select "2025"
select select "8"
select select "2025"
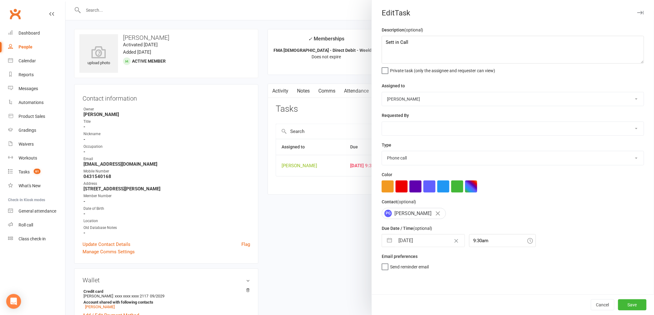
select select "9"
select select "2025"
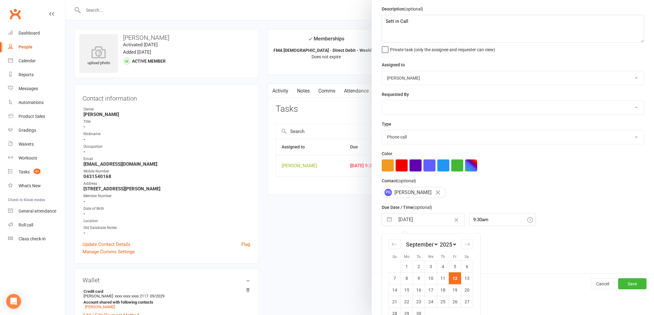
scroll to position [33, 0]
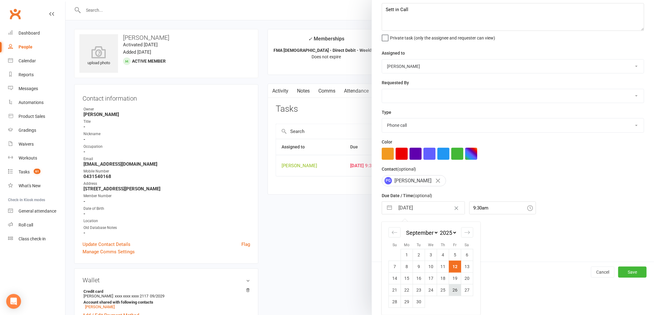
click at [452, 289] on td "26" at bounding box center [455, 291] width 12 height 12
type input "[DATE]"
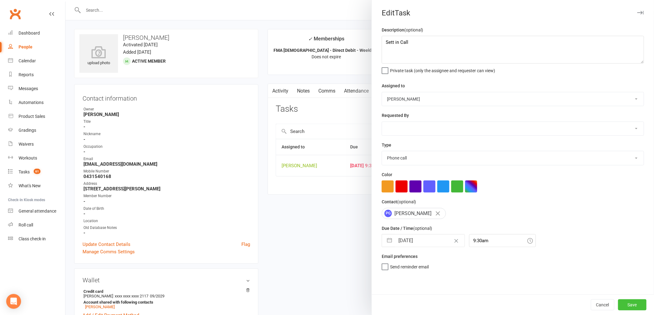
click at [630, 302] on button "Save" at bounding box center [632, 305] width 28 height 11
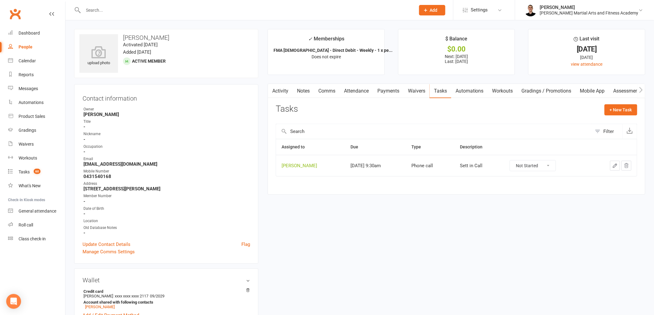
click at [614, 164] on icon "button" at bounding box center [615, 166] width 6 height 6
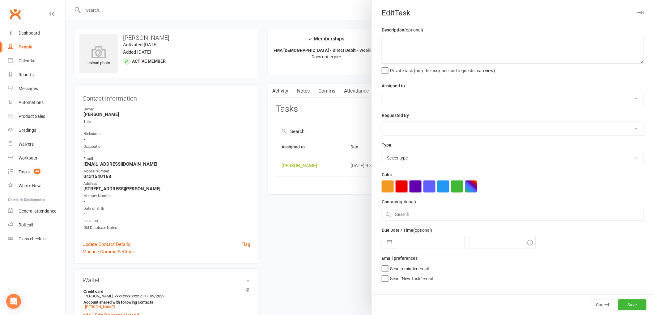
type textarea "Sett in Call"
select select "47660"
type input "[DATE]"
type input "9:30am"
select select "25277"
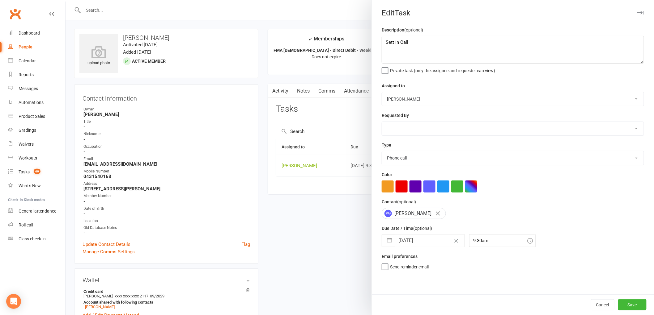
select select "7"
select select "2025"
select select "8"
select select "2025"
select select "9"
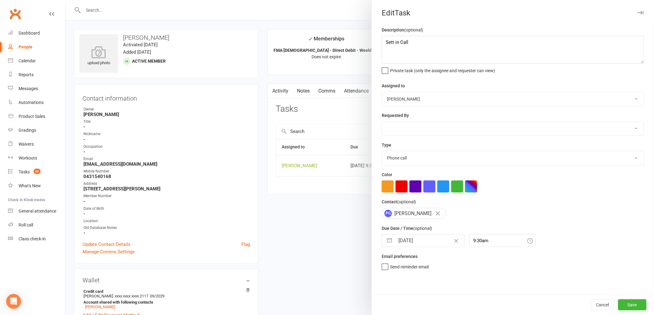
select select "2025"
click at [416, 240] on input "[DATE]" at bounding box center [430, 241] width 70 height 12
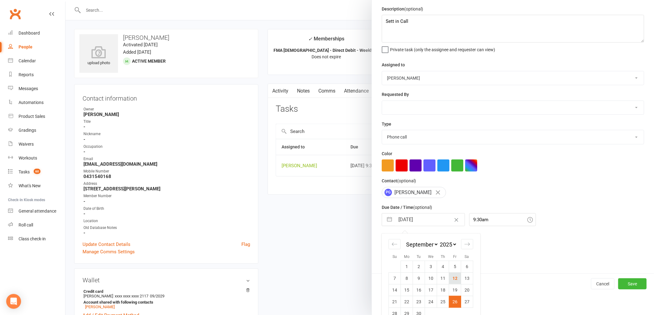
scroll to position [33, 0]
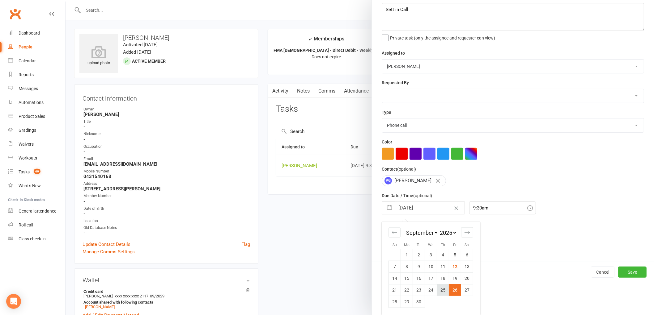
click at [440, 291] on td "25" at bounding box center [443, 291] width 12 height 12
type input "[DATE]"
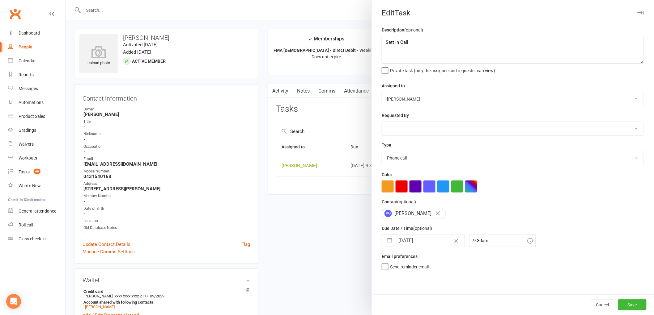
scroll to position [0, 0]
click at [630, 304] on button "Save" at bounding box center [632, 305] width 28 height 11
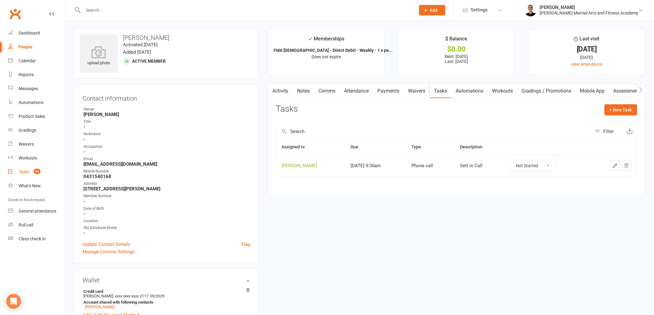
click at [38, 170] on span "60" at bounding box center [37, 171] width 7 height 5
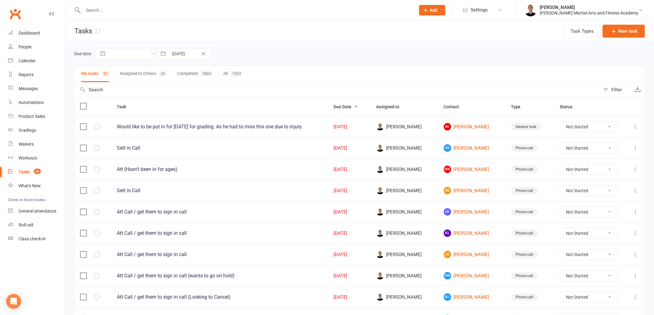
click at [598, 124] on select "Not Started In Progress Waiting Complete" at bounding box center [588, 127] width 57 height 11
click at [563, 122] on select "Not Started In Progress Waiting Complete" at bounding box center [588, 127] width 57 height 11
select select "unstarted"
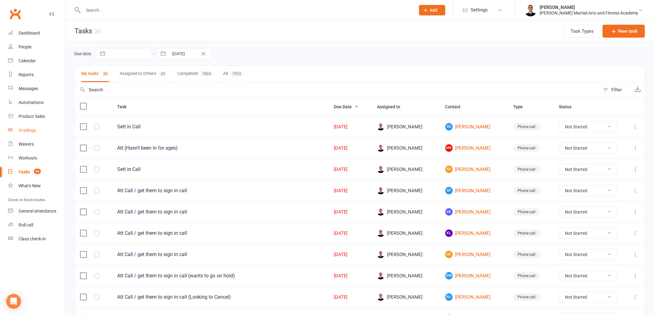
click at [24, 132] on div "Gradings" at bounding box center [28, 130] width 18 height 5
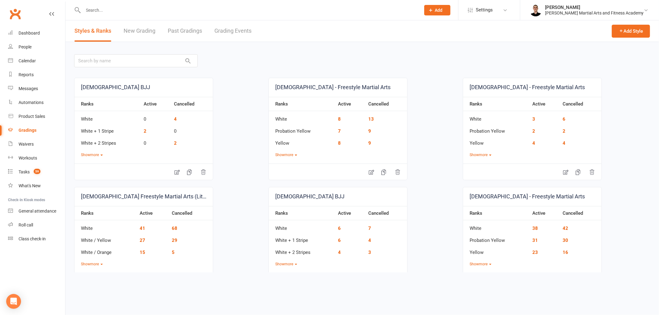
click at [235, 33] on link "Grading Events" at bounding box center [232, 30] width 37 height 21
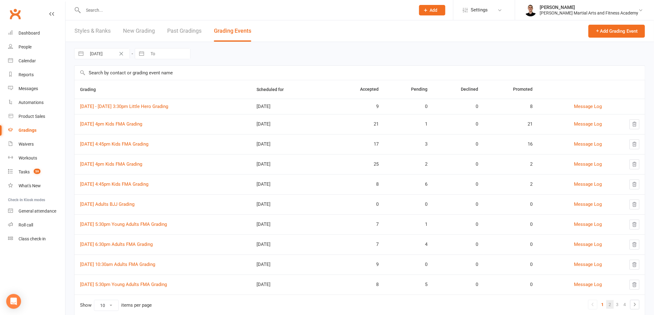
click at [609, 305] on link "2" at bounding box center [609, 305] width 7 height 9
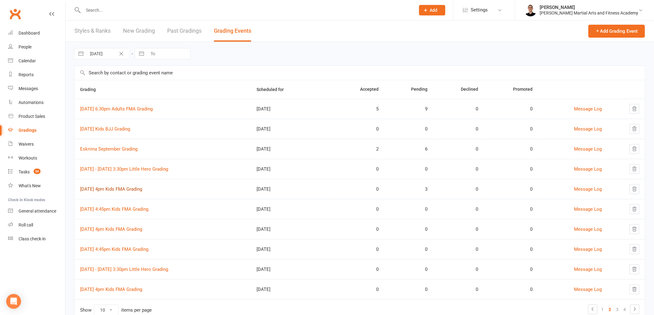
click at [140, 188] on link "[DATE] 4pm Kids FMA Grading" at bounding box center [111, 190] width 62 height 6
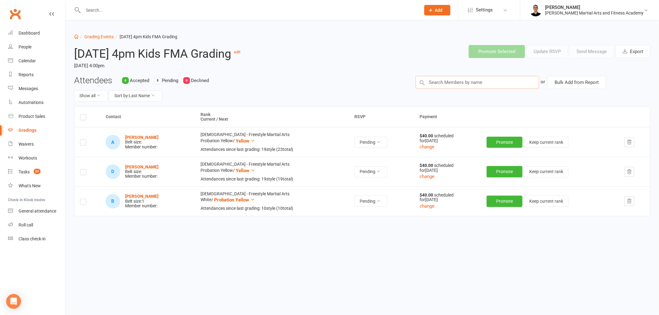
click at [479, 82] on input "text" at bounding box center [478, 82] width 124 height 13
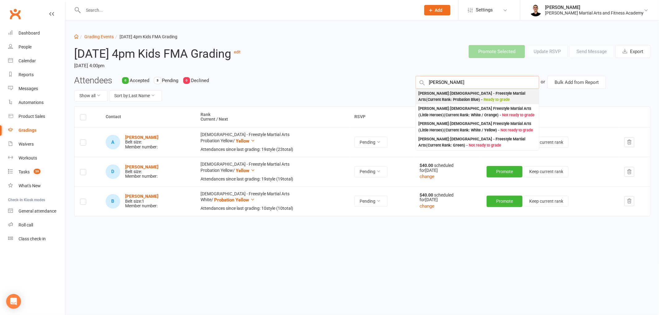
type input "[PERSON_NAME]"
click at [483, 100] on span "Ready to grade" at bounding box center [496, 99] width 26 height 5
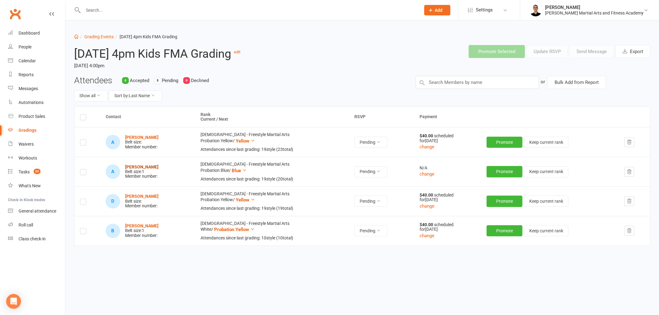
click at [141, 168] on strong "[PERSON_NAME]" at bounding box center [141, 167] width 33 height 5
drag, startPoint x: 307, startPoint y: 70, endPoint x: 309, endPoint y: 73, distance: 3.6
click at [307, 71] on time "[DATE] 4:00pm" at bounding box center [191, 66] width 235 height 11
click at [424, 170] on div "N/A" at bounding box center [448, 168] width 56 height 5
click at [425, 174] on button "change" at bounding box center [427, 174] width 15 height 7
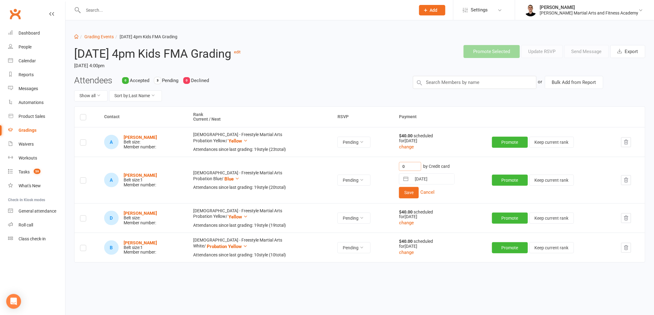
drag, startPoint x: 403, startPoint y: 165, endPoint x: 411, endPoint y: 168, distance: 9.4
click at [411, 168] on input "0" at bounding box center [410, 166] width 22 height 9
type input "1"
click at [407, 192] on button "Save" at bounding box center [409, 192] width 20 height 11
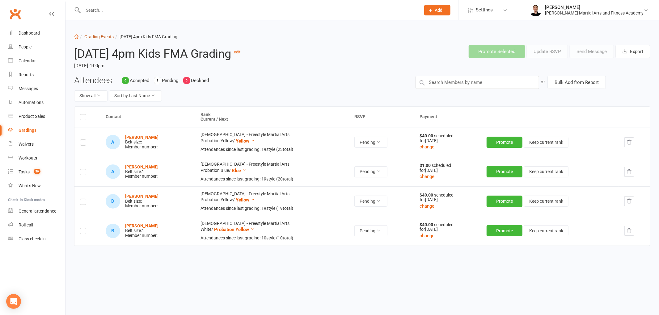
click at [101, 34] on link "Grading Events" at bounding box center [98, 36] width 29 height 5
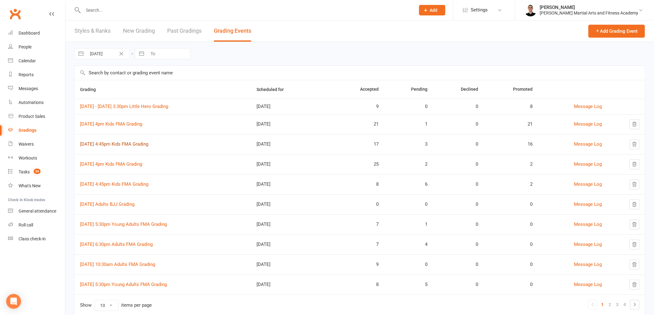
click at [125, 144] on link "[DATE] 4:45pm Kids FMA Grading" at bounding box center [114, 144] width 68 height 6
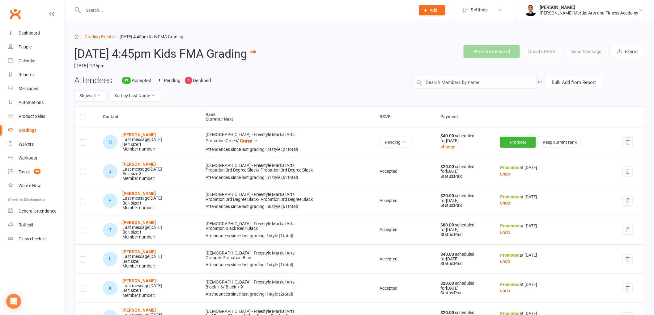
scroll to position [69, 0]
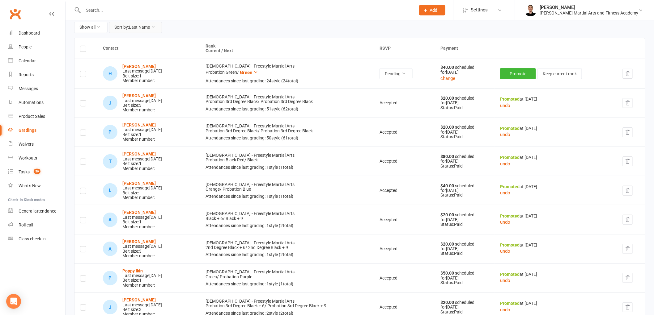
click at [153, 26] on icon at bounding box center [153, 27] width 4 height 4
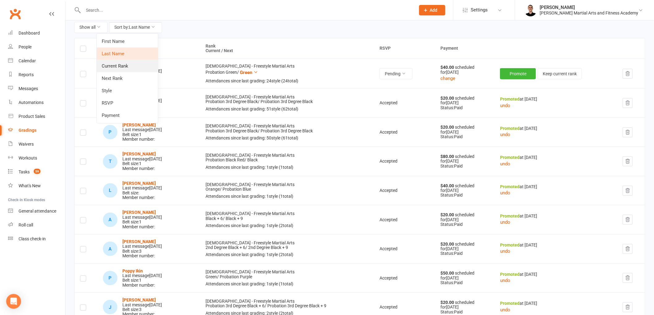
click at [136, 63] on link "Current Rank" at bounding box center [127, 66] width 61 height 12
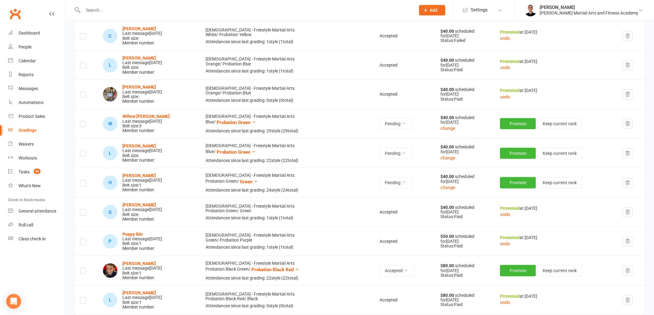
scroll to position [137, 0]
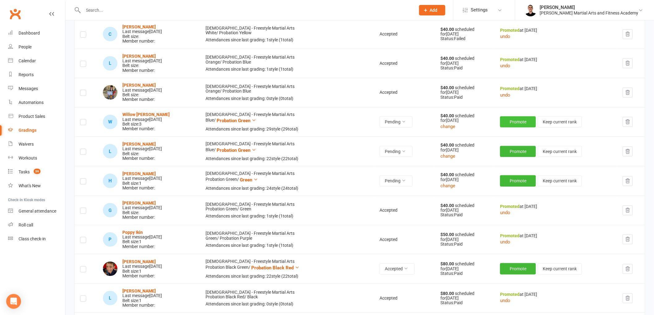
click at [514, 125] on button "Promote" at bounding box center [518, 121] width 36 height 11
click at [512, 122] on button "Promote" at bounding box center [518, 121] width 36 height 11
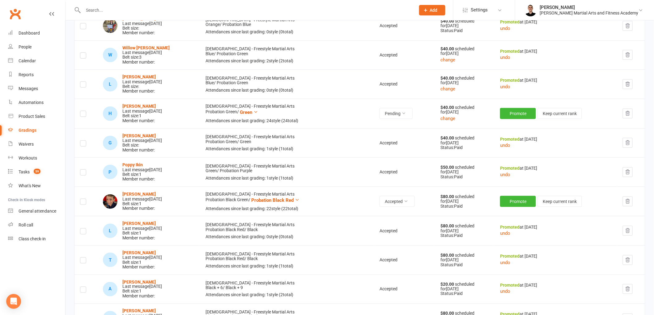
scroll to position [206, 0]
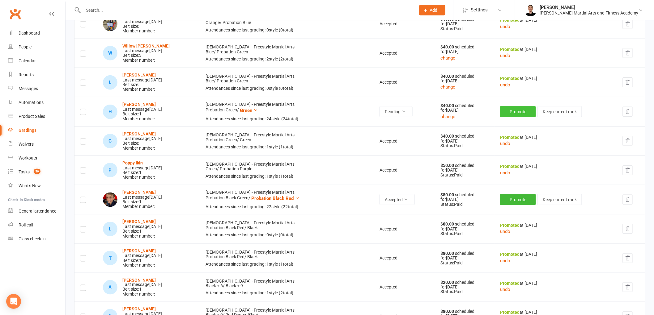
click at [512, 110] on button "Promote" at bounding box center [518, 111] width 36 height 11
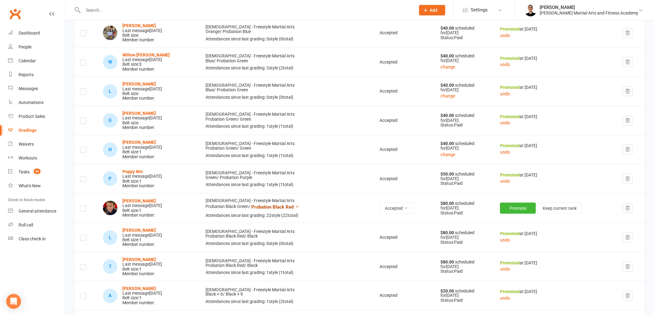
scroll to position [0, 0]
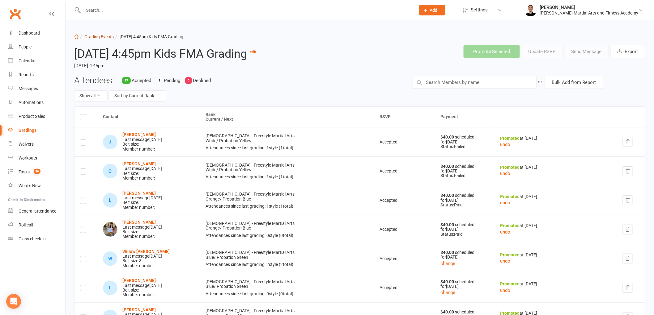
click at [103, 35] on link "Grading Events" at bounding box center [98, 36] width 29 height 5
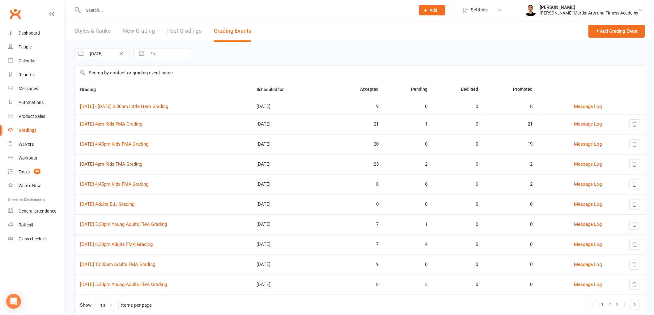
click at [132, 165] on link "[DATE] 4pm Kids FMA Grading" at bounding box center [111, 165] width 62 height 6
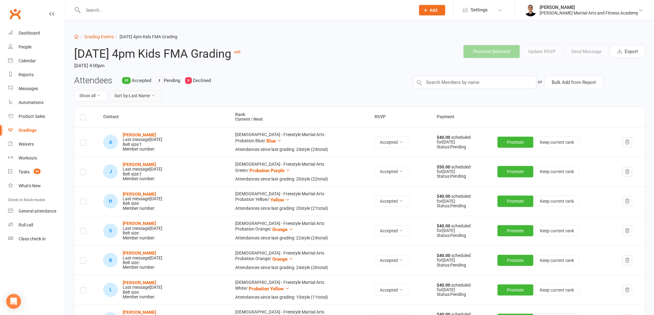
click at [147, 93] on button "Sort by: Last Name" at bounding box center [135, 96] width 53 height 11
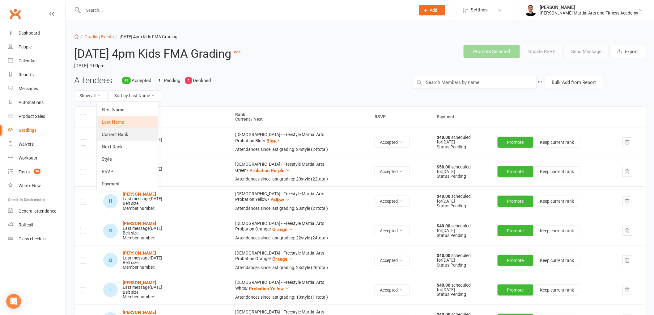
click at [131, 134] on link "Current Rank" at bounding box center [127, 135] width 61 height 12
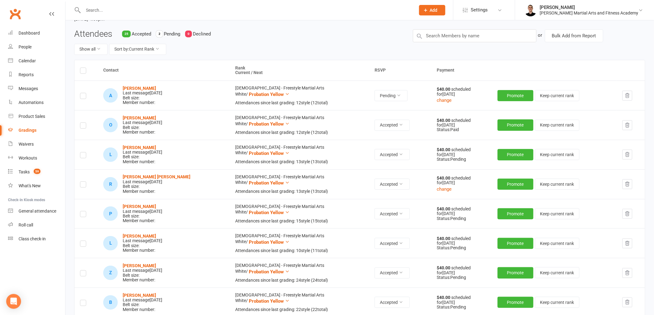
scroll to position [69, 0]
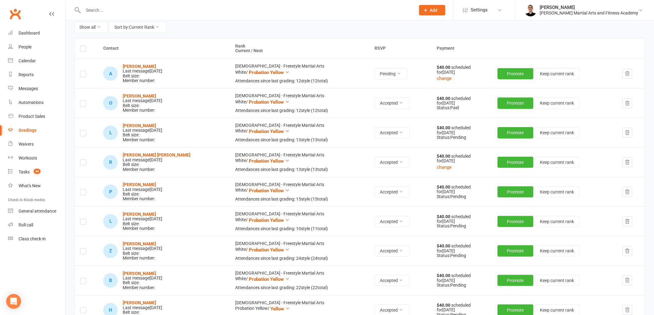
click at [628, 74] on icon "button" at bounding box center [627, 73] width 4 height 4
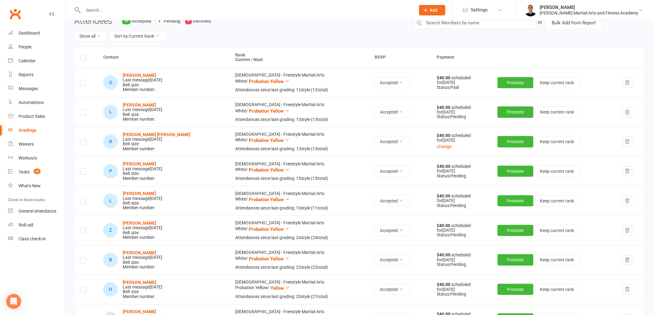
scroll to position [0, 0]
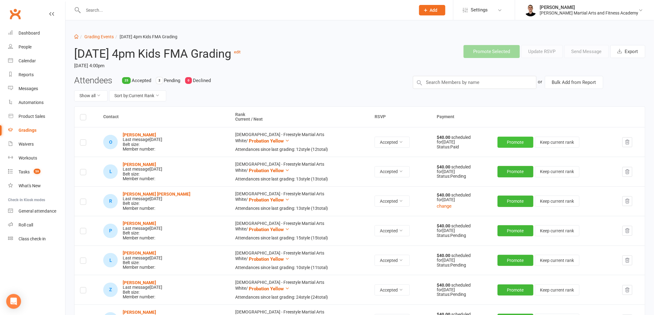
click at [508, 140] on button "Promote" at bounding box center [515, 142] width 36 height 11
click at [508, 143] on button "Promote" at bounding box center [515, 142] width 36 height 11
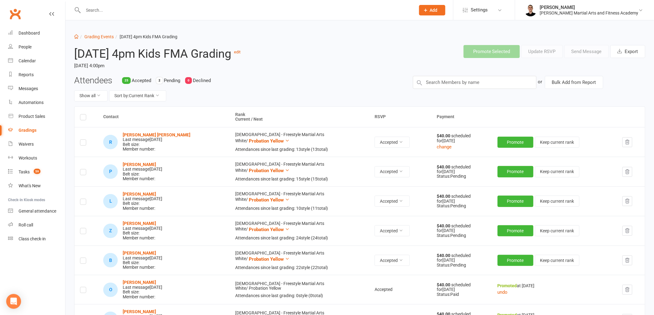
click at [214, 96] on div "Show all Sort by: Current Rank" at bounding box center [238, 96] width 329 height 11
click at [505, 144] on button "Promote" at bounding box center [515, 142] width 36 height 11
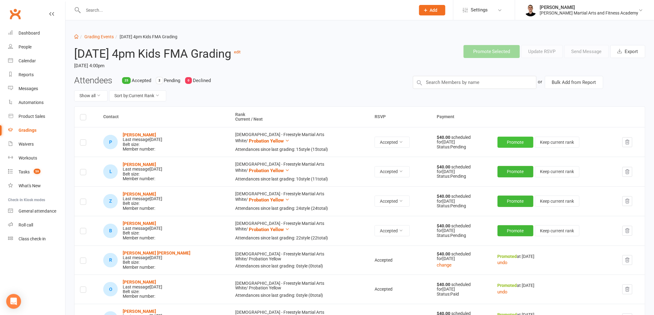
click at [507, 142] on button "Promote" at bounding box center [515, 142] width 36 height 11
click at [511, 144] on button "Promote" at bounding box center [515, 142] width 36 height 11
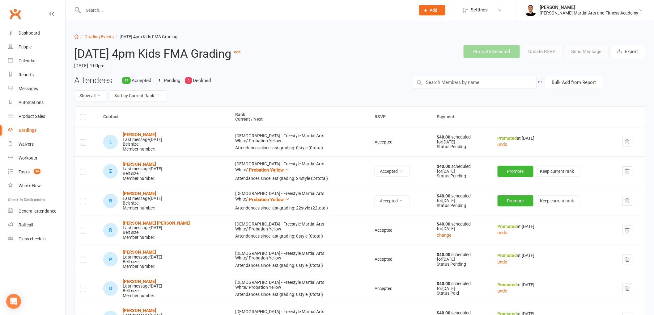
click at [360, 53] on div "Promote Selected Update RSVP Send Message Export" at bounding box center [480, 51] width 339 height 23
click at [503, 175] on button "Promote" at bounding box center [515, 171] width 36 height 11
click at [504, 202] on button "Promote" at bounding box center [515, 200] width 36 height 11
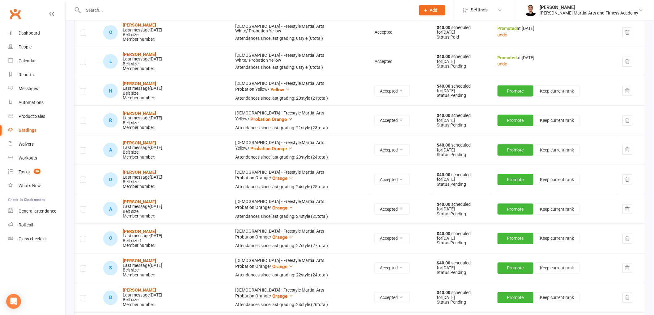
scroll to position [240, 0]
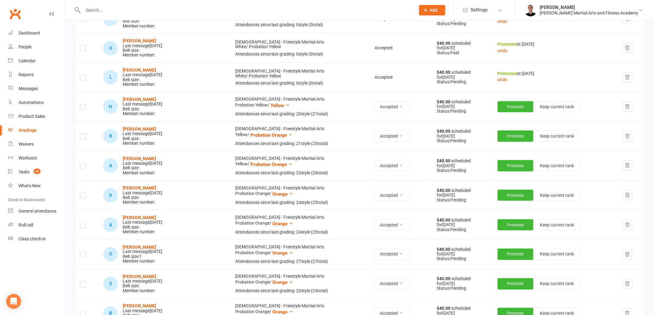
click at [199, 75] on div "L [PERSON_NAME] Last message [DATE] Belt size: Member number:" at bounding box center [163, 77] width 121 height 19
click at [511, 105] on button "Promote" at bounding box center [515, 106] width 36 height 11
click at [503, 163] on button "Promote" at bounding box center [515, 165] width 36 height 11
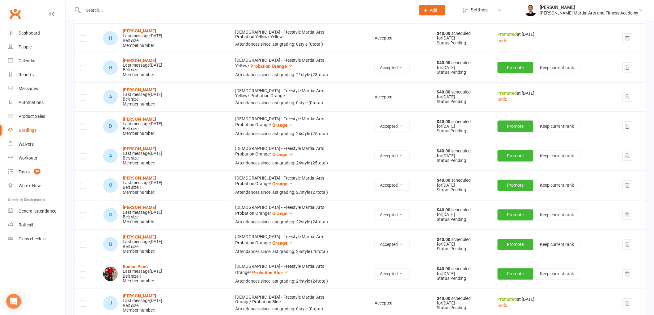
scroll to position [309, 0]
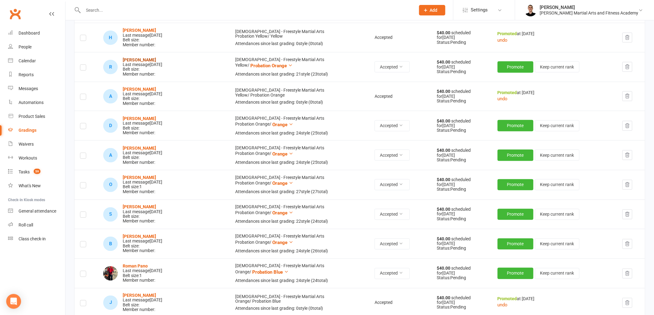
click at [137, 59] on strong "[PERSON_NAME]" at bounding box center [139, 59] width 33 height 5
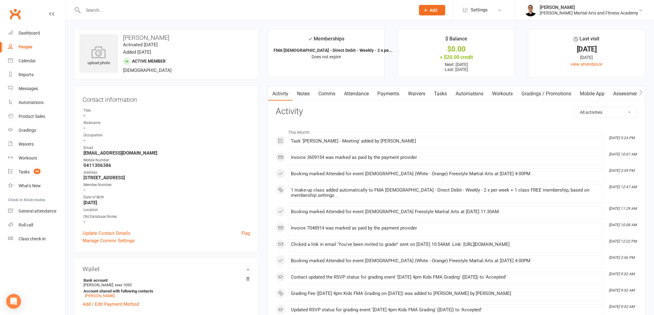
click at [435, 94] on link "Tasks" at bounding box center [440, 94] width 22 height 14
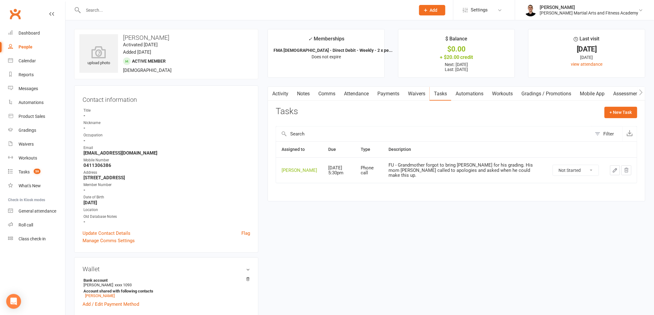
click at [557, 169] on select "Not Started In Progress Waiting Complete" at bounding box center [576, 170] width 46 height 11
click at [553, 165] on select "Not Started In Progress Waiting Complete" at bounding box center [576, 170] width 46 height 11
select select "unstarted"
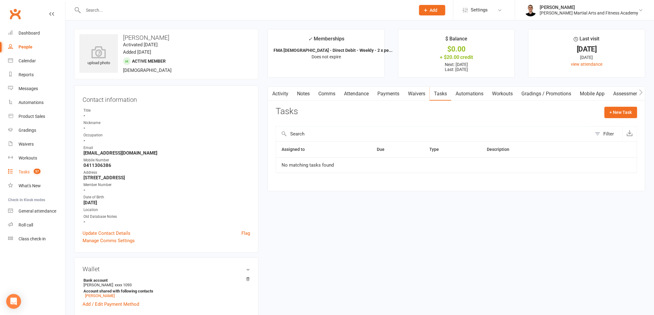
click at [28, 171] on div "Tasks" at bounding box center [24, 172] width 11 height 5
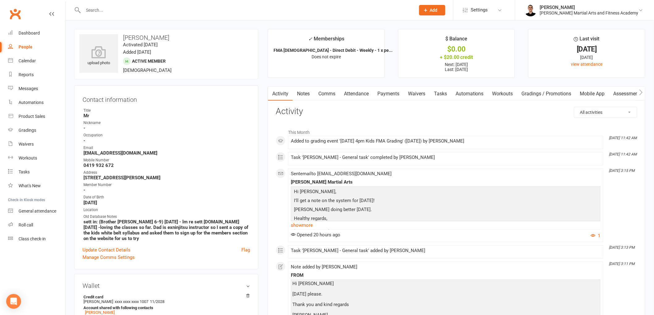
click at [391, 91] on link "Payments" at bounding box center [388, 94] width 31 height 14
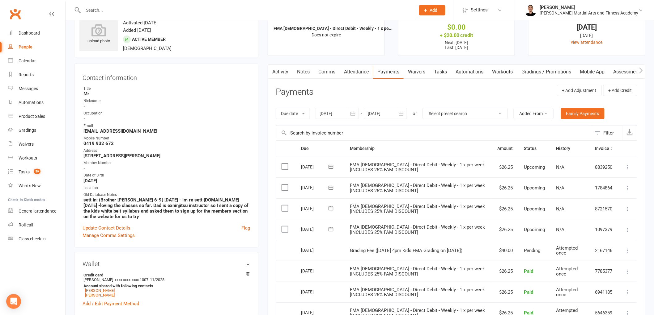
scroll to position [34, 0]
